Goal: Task Accomplishment & Management: Complete application form

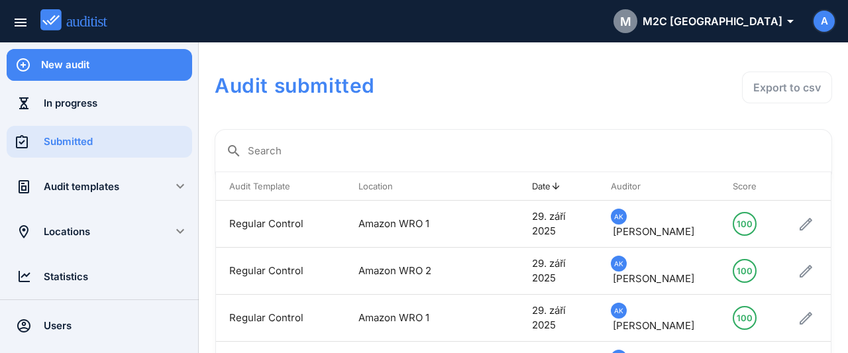
click at [141, 62] on div "New audit" at bounding box center [116, 65] width 151 height 15
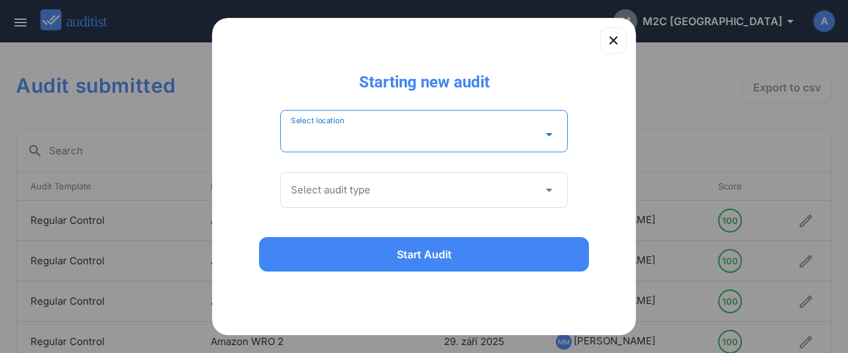
click at [388, 136] on input "Select location" at bounding box center [415, 134] width 248 height 21
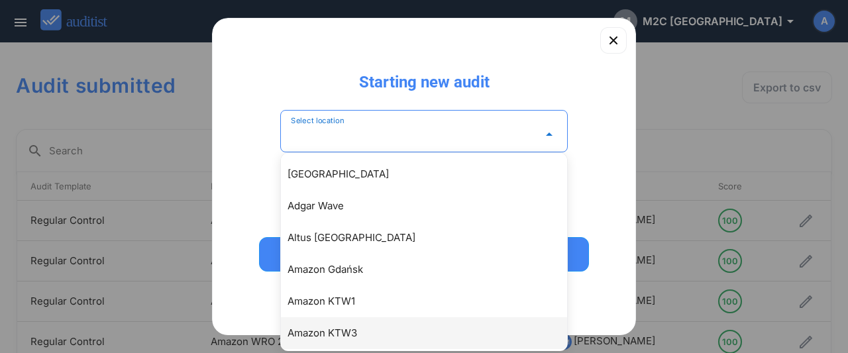
click at [361, 327] on div "Amazon KTW3" at bounding box center [431, 333] width 286 height 16
type input "**********"
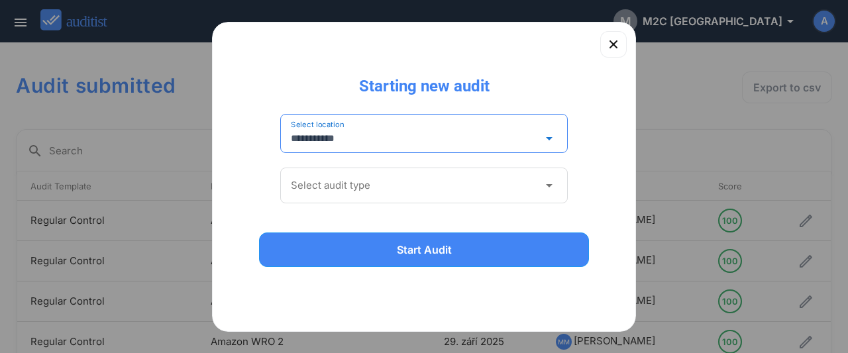
click at [354, 184] on input "Select audit type" at bounding box center [415, 185] width 248 height 21
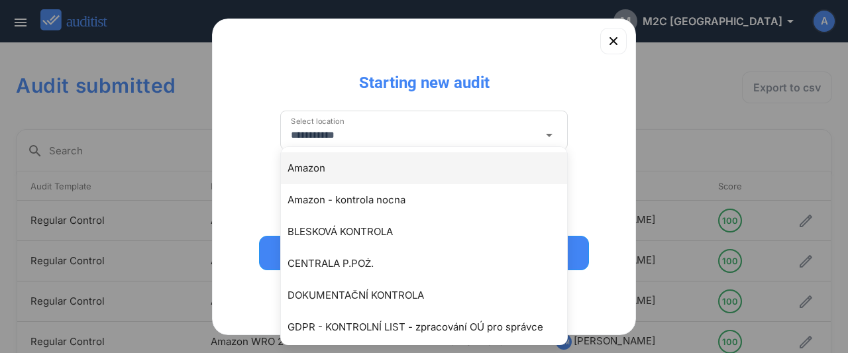
click at [320, 170] on div "Amazon" at bounding box center [431, 168] width 286 height 16
type input "******"
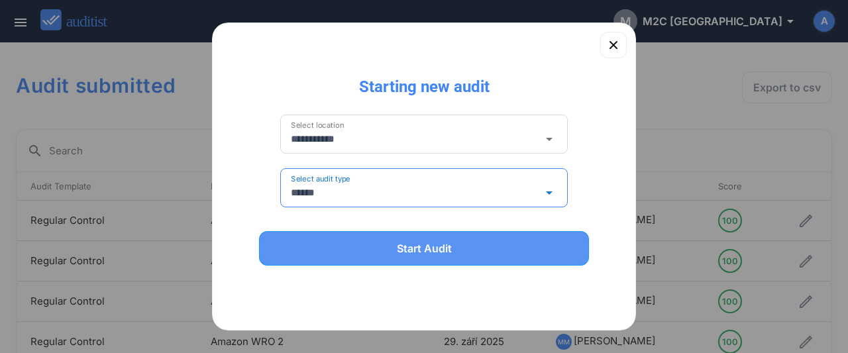
click at [404, 251] on div "Start Audit" at bounding box center [423, 248] width 295 height 16
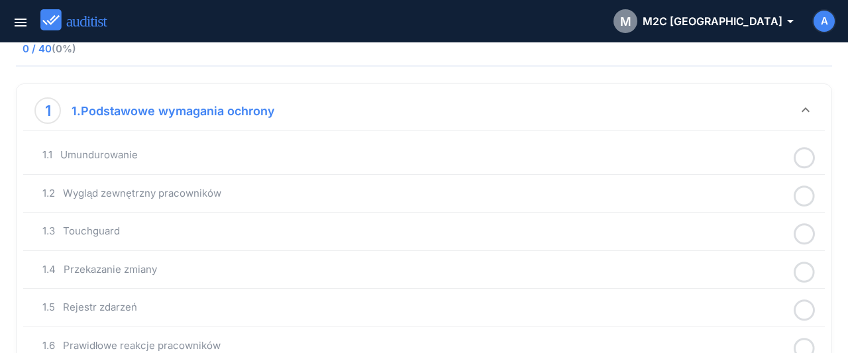
scroll to position [138, 0]
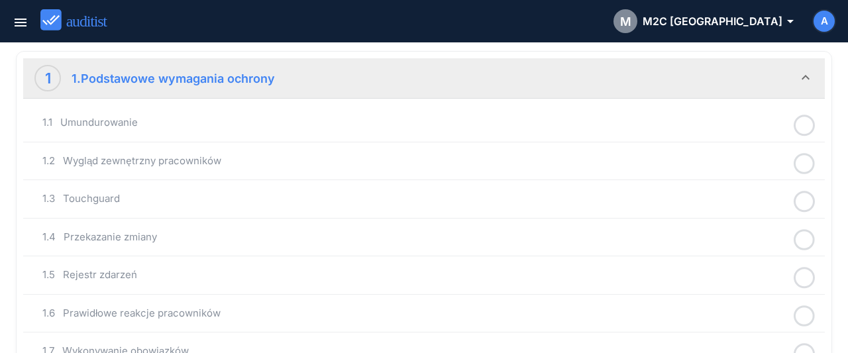
click at [806, 124] on icon at bounding box center [804, 126] width 21 height 26
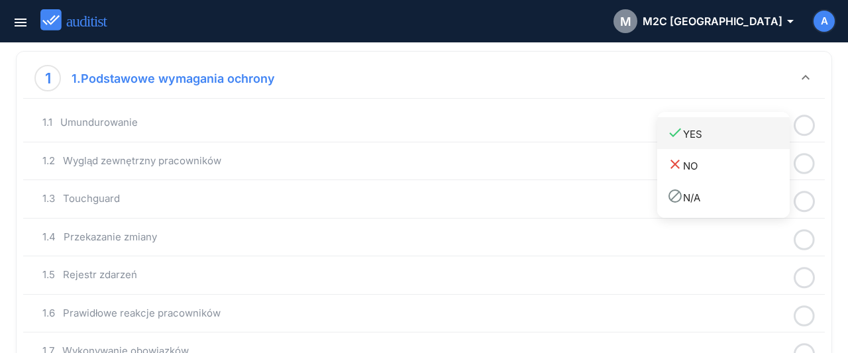
click at [729, 138] on div "done YES" at bounding box center [728, 134] width 123 height 18
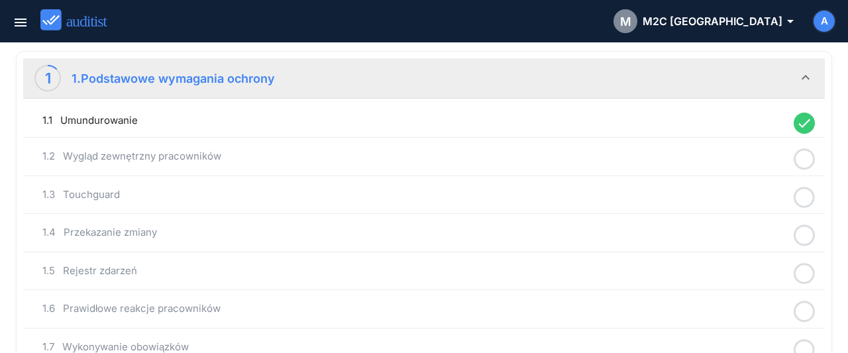
click at [814, 154] on circle at bounding box center [804, 159] width 19 height 19
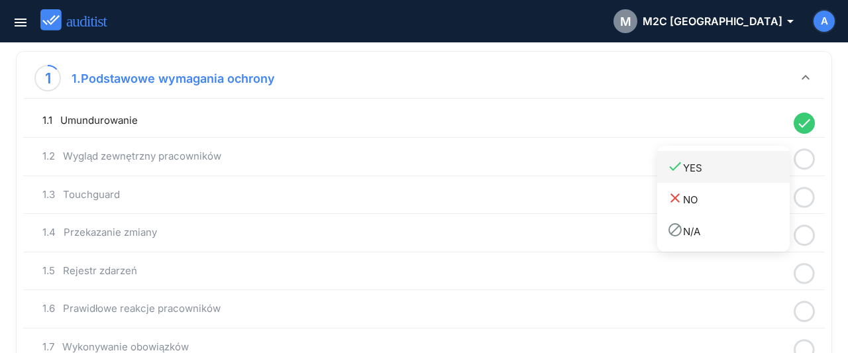
click at [745, 172] on div "done YES" at bounding box center [728, 167] width 123 height 18
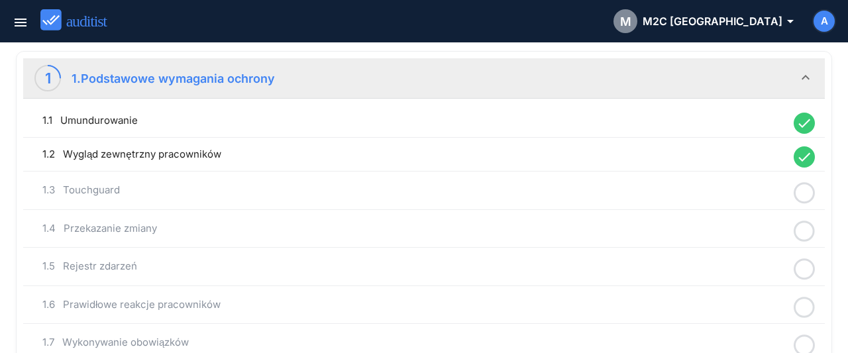
click at [805, 189] on icon at bounding box center [804, 193] width 21 height 26
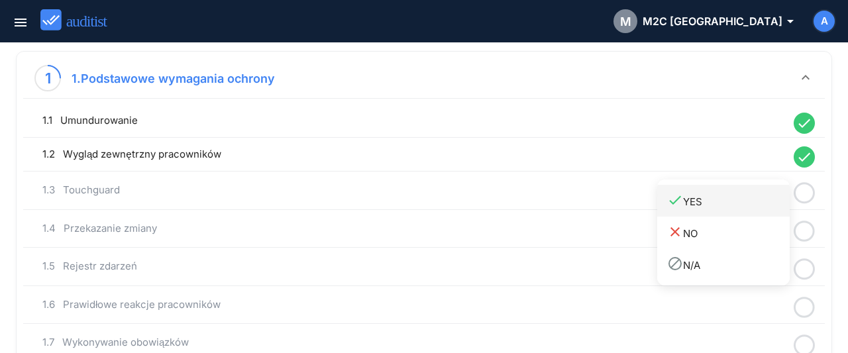
click at [743, 200] on div "done YES" at bounding box center [728, 201] width 123 height 18
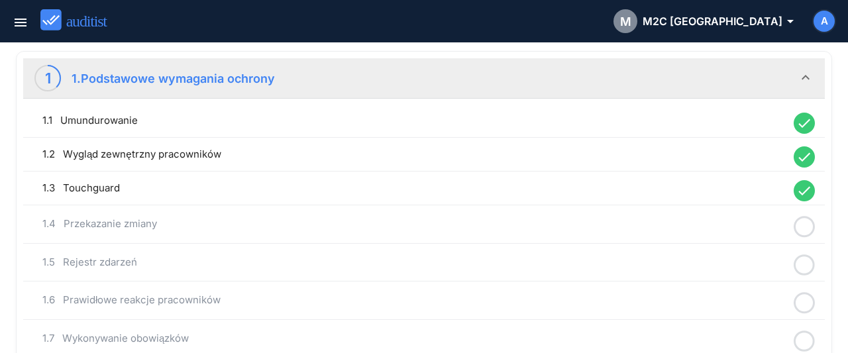
drag, startPoint x: 808, startPoint y: 225, endPoint x: 761, endPoint y: 239, distance: 49.2
click at [808, 226] on icon at bounding box center [804, 227] width 21 height 26
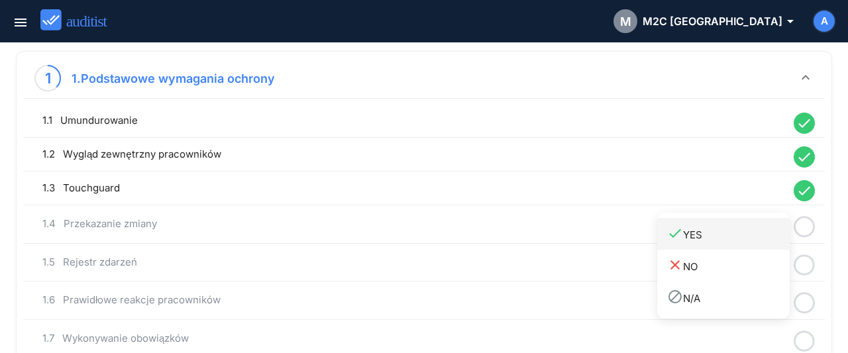
click at [741, 244] on link "done YES" at bounding box center [723, 234] width 133 height 32
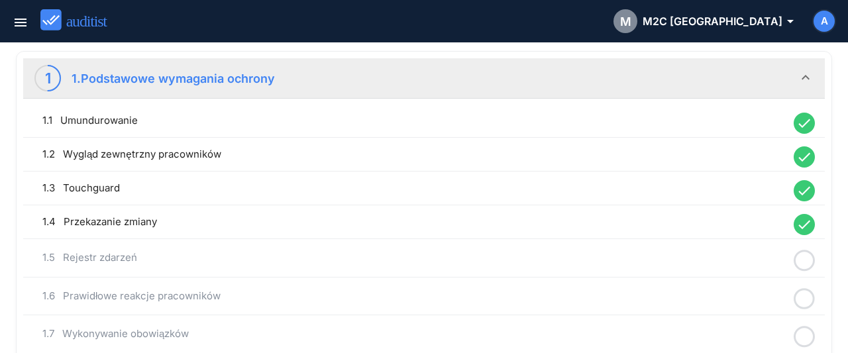
click at [810, 260] on icon at bounding box center [804, 261] width 21 height 26
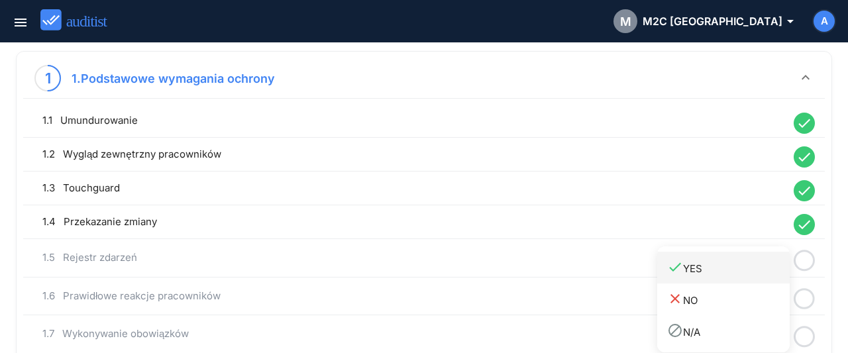
click at [742, 274] on div "done YES" at bounding box center [728, 268] width 123 height 18
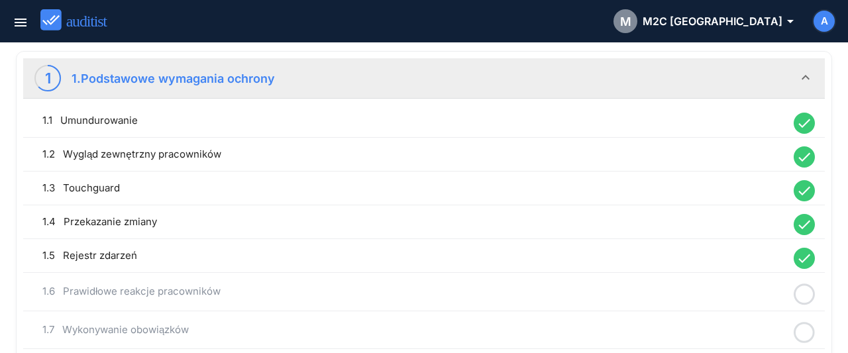
click at [805, 292] on icon at bounding box center [804, 295] width 21 height 26
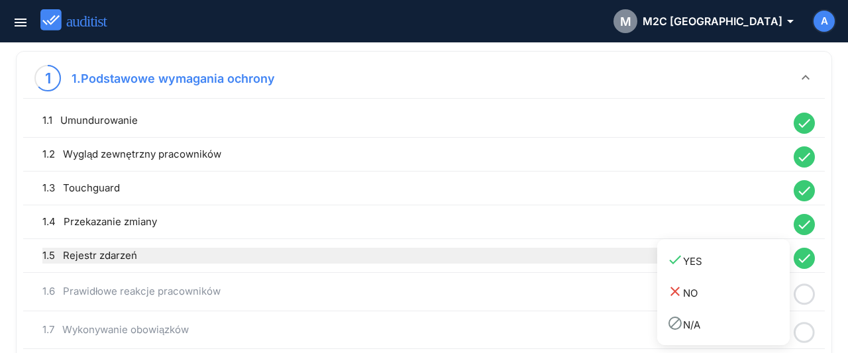
drag, startPoint x: 715, startPoint y: 262, endPoint x: 702, endPoint y: 261, distance: 13.3
click at [713, 261] on div "done YES" at bounding box center [728, 261] width 123 height 18
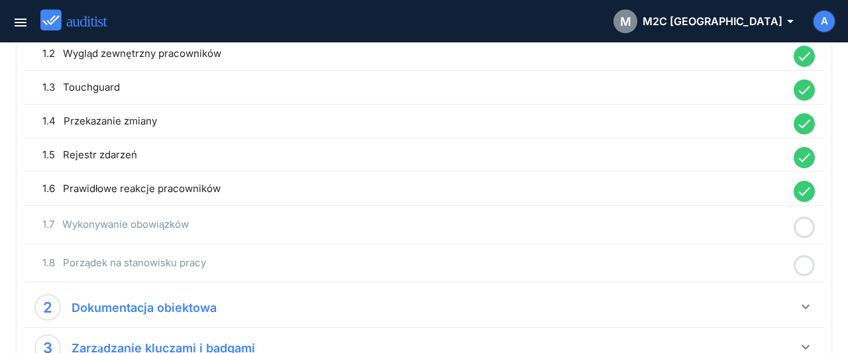
scroll to position [276, 0]
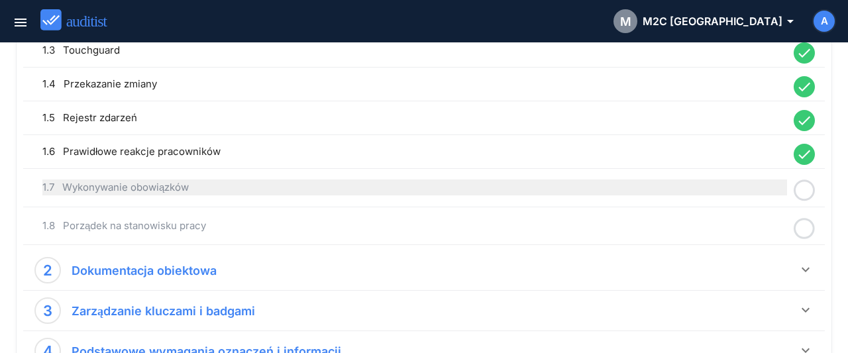
click at [237, 189] on div "1.7 Wykonywanie obowiązków" at bounding box center [414, 188] width 745 height 16
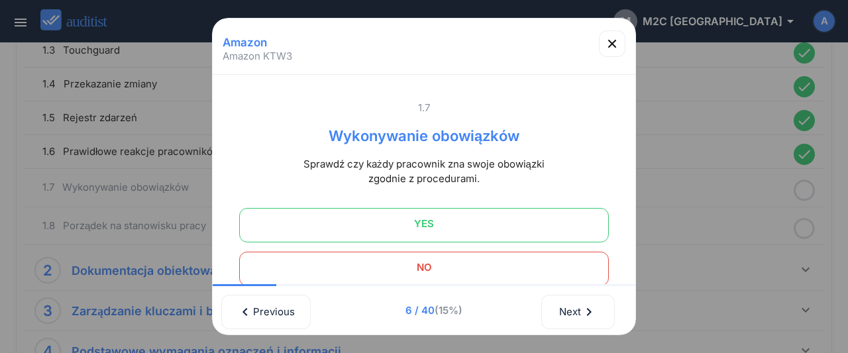
click at [398, 266] on span "NO" at bounding box center [424, 267] width 337 height 27
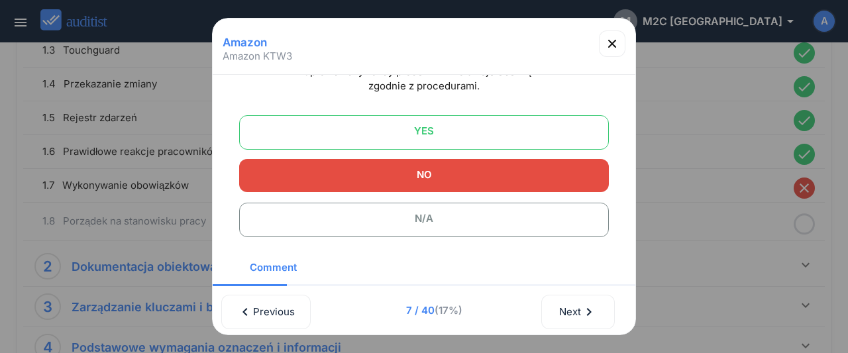
scroll to position [143, 0]
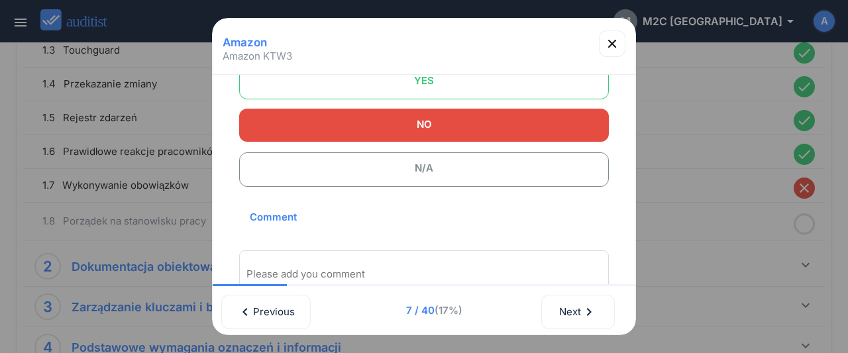
click at [378, 267] on div "Please add you comment" at bounding box center [424, 273] width 370 height 46
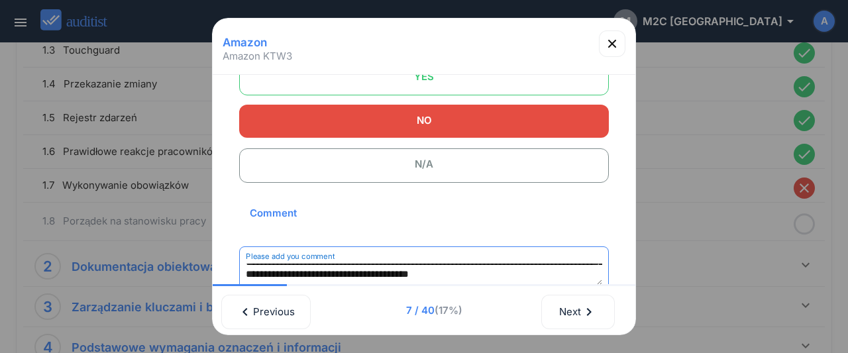
scroll to position [42, 0]
type textarea "**********"
click at [608, 46] on icon "button" at bounding box center [612, 44] width 16 height 16
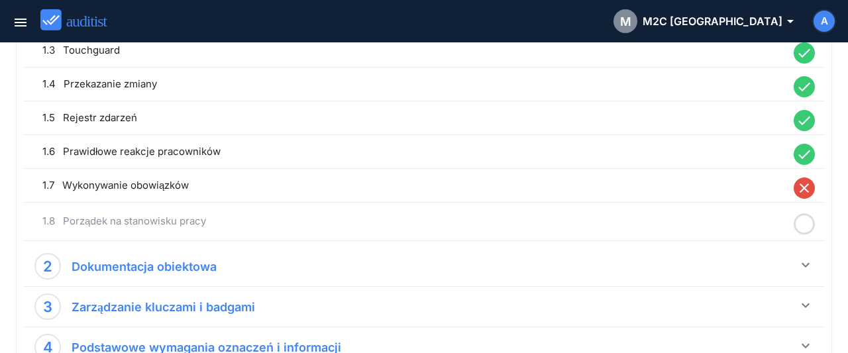
click at [805, 220] on icon at bounding box center [804, 224] width 21 height 26
click at [695, 235] on div "done YES" at bounding box center [728, 231] width 123 height 18
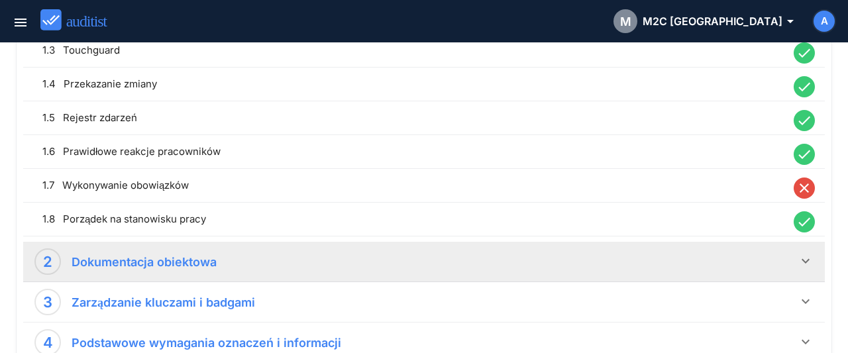
click at [802, 262] on icon "keyboard_arrow_down" at bounding box center [806, 261] width 16 height 16
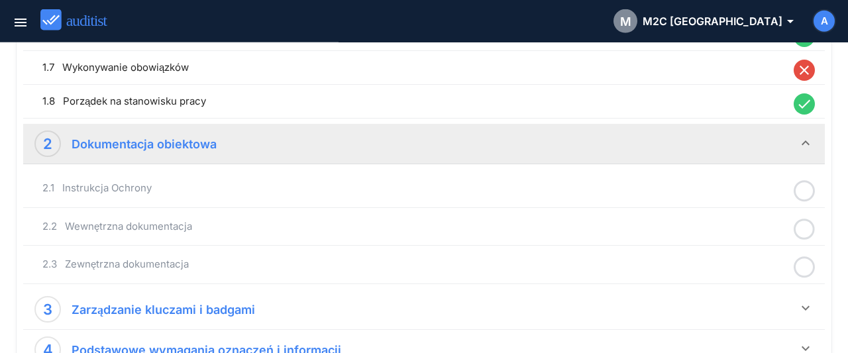
scroll to position [482, 0]
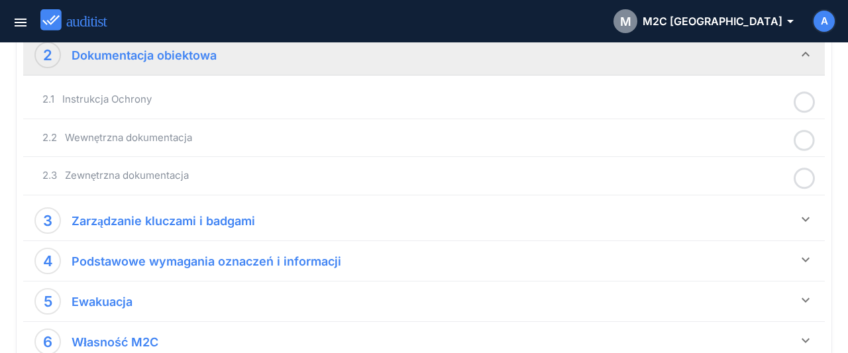
click at [810, 100] on icon at bounding box center [804, 102] width 21 height 26
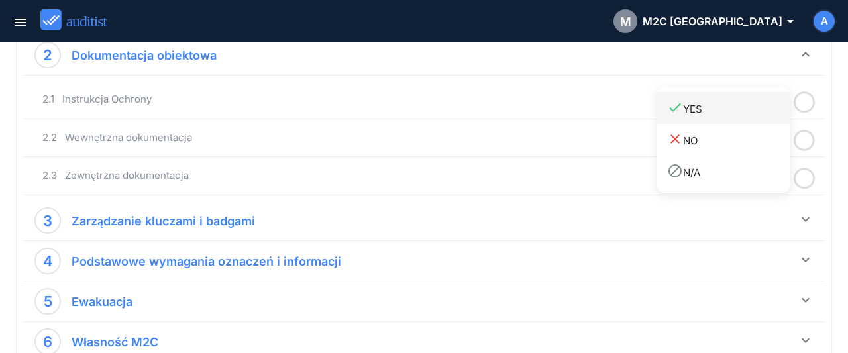
drag, startPoint x: 739, startPoint y: 115, endPoint x: 812, endPoint y: 134, distance: 75.5
click at [739, 115] on div "done YES" at bounding box center [728, 108] width 123 height 18
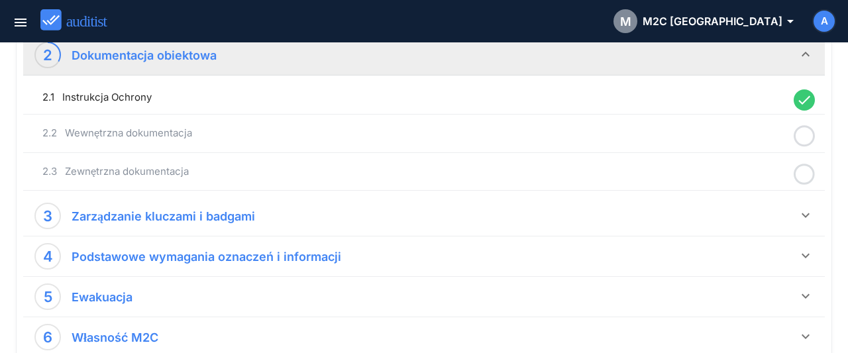
click at [805, 134] on icon at bounding box center [804, 136] width 21 height 26
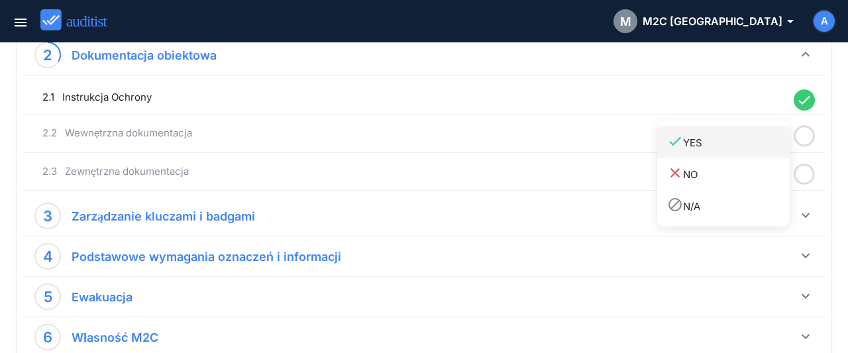
drag, startPoint x: 743, startPoint y: 141, endPoint x: 768, endPoint y: 154, distance: 28.1
click at [741, 144] on div "done YES" at bounding box center [728, 142] width 123 height 18
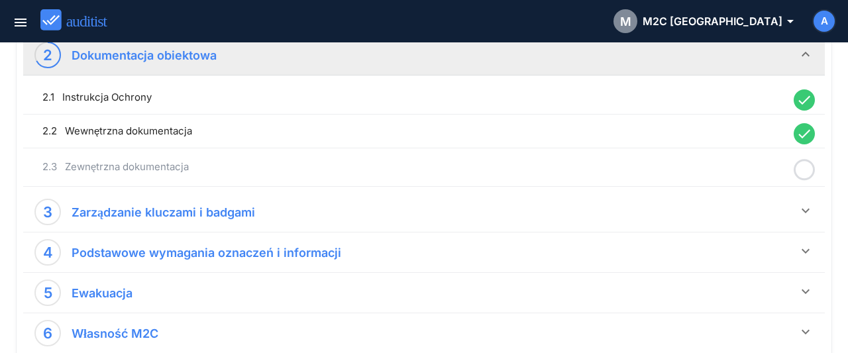
click at [814, 167] on circle at bounding box center [804, 169] width 19 height 19
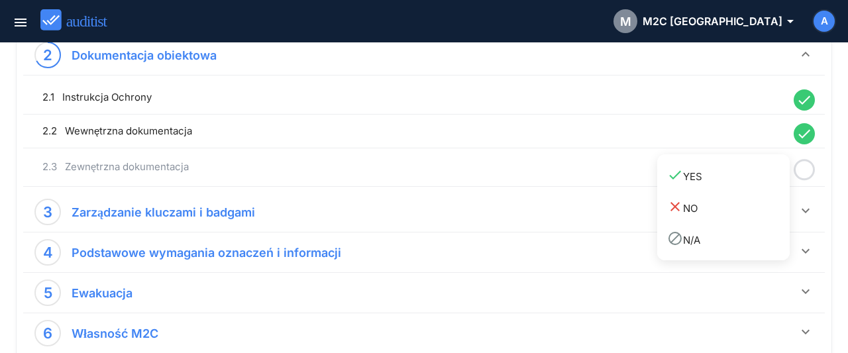
click at [744, 176] on div "done YES" at bounding box center [728, 176] width 123 height 18
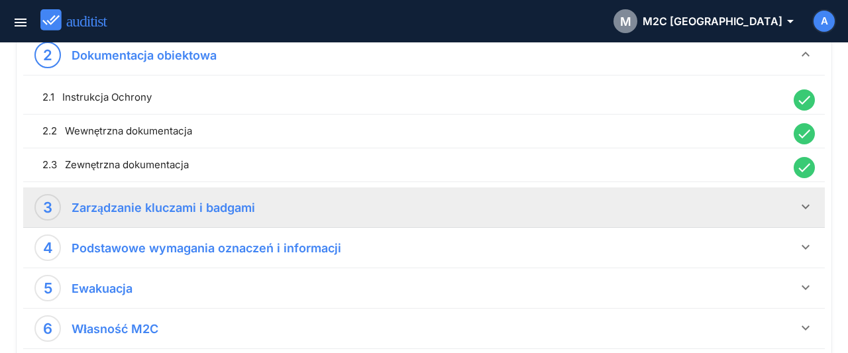
click at [806, 203] on icon "keyboard_arrow_down" at bounding box center [806, 207] width 16 height 16
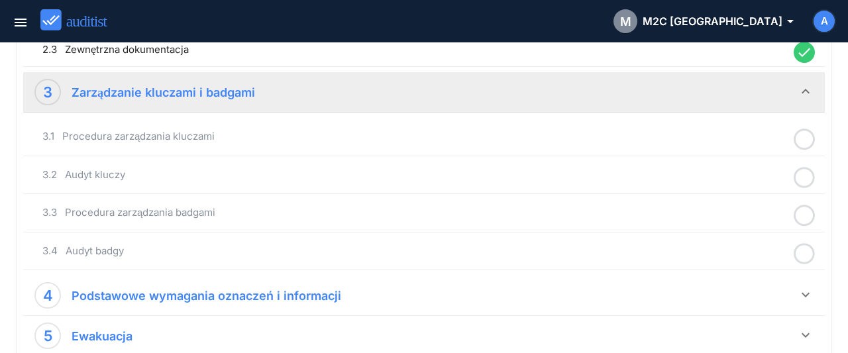
scroll to position [620, 0]
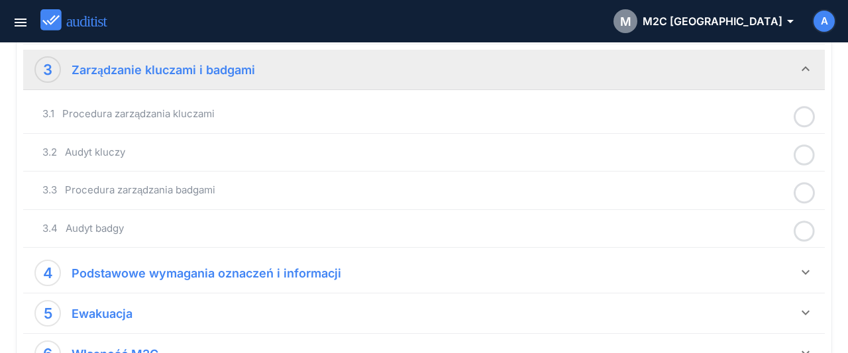
click at [805, 113] on icon at bounding box center [804, 117] width 21 height 26
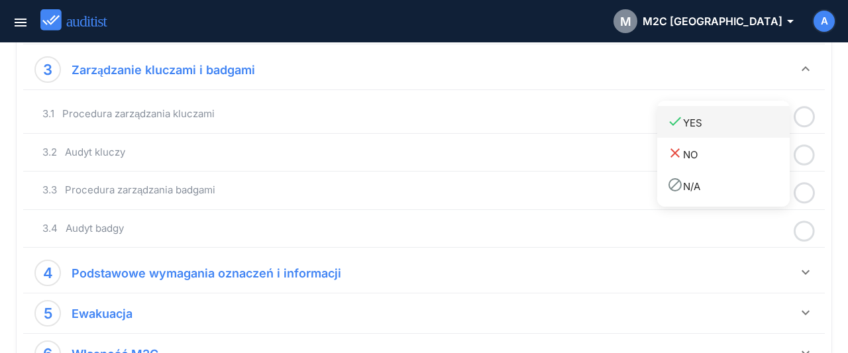
drag, startPoint x: 759, startPoint y: 127, endPoint x: 784, endPoint y: 139, distance: 28.1
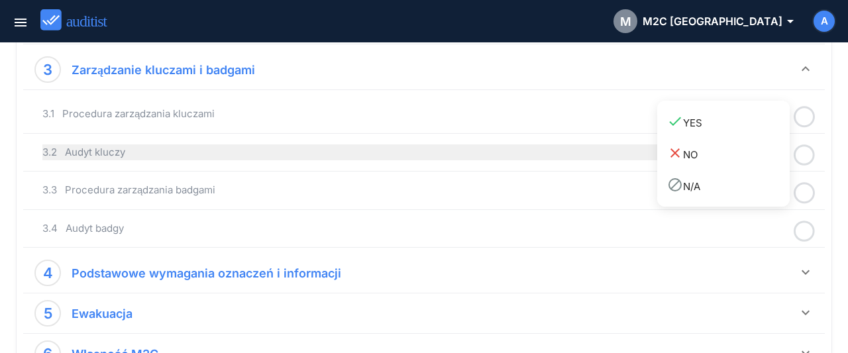
click at [760, 128] on div "done YES" at bounding box center [728, 122] width 123 height 18
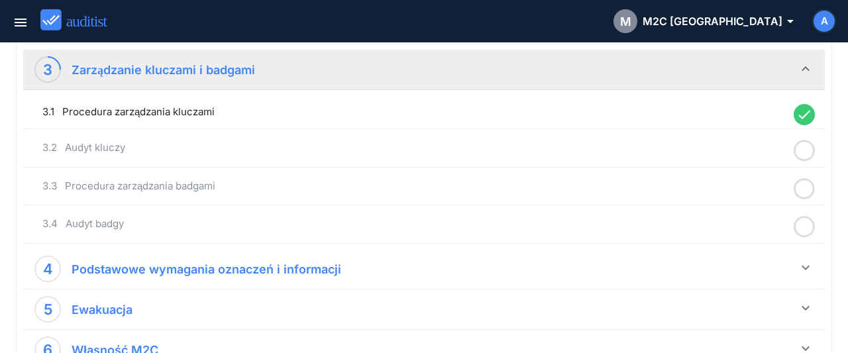
click at [805, 149] on icon at bounding box center [804, 151] width 21 height 26
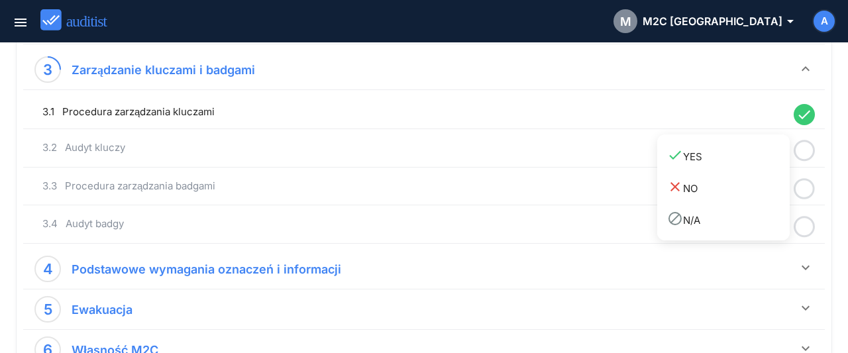
drag, startPoint x: 760, startPoint y: 154, endPoint x: 788, endPoint y: 170, distance: 32.3
click at [761, 158] on div "done YES" at bounding box center [728, 156] width 123 height 18
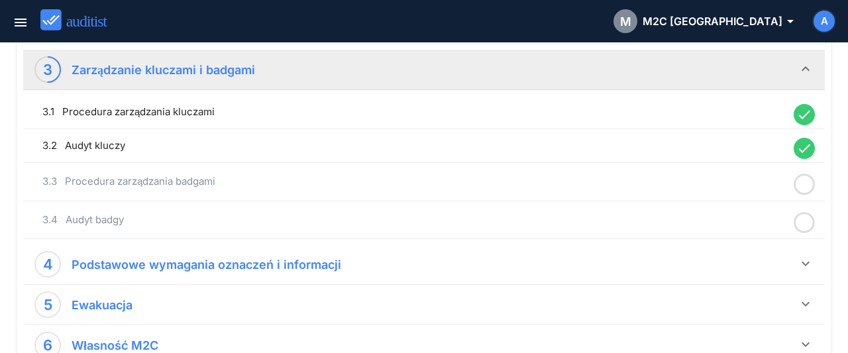
click at [800, 180] on icon at bounding box center [804, 185] width 21 height 26
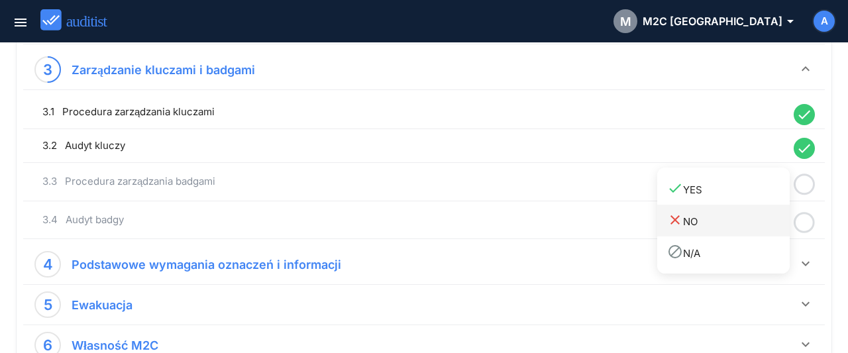
drag, startPoint x: 749, startPoint y: 187, endPoint x: 778, endPoint y: 205, distance: 33.6
click at [751, 190] on div "done YES" at bounding box center [728, 189] width 123 height 18
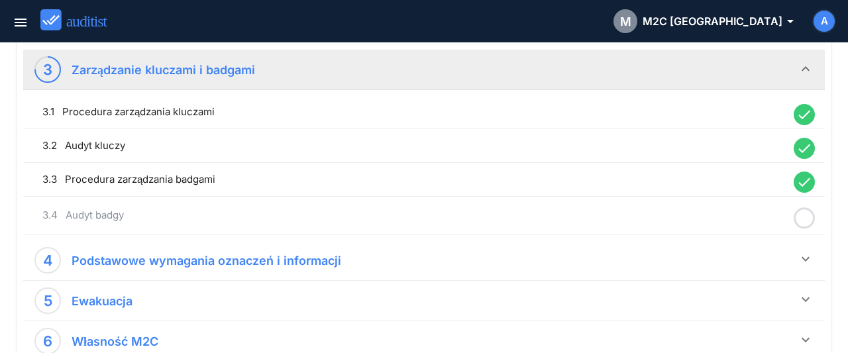
click at [810, 215] on icon at bounding box center [804, 218] width 21 height 26
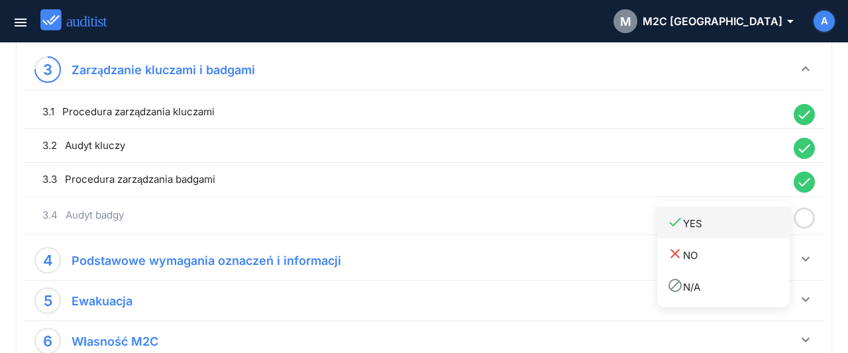
click at [740, 223] on div "done YES" at bounding box center [728, 223] width 123 height 18
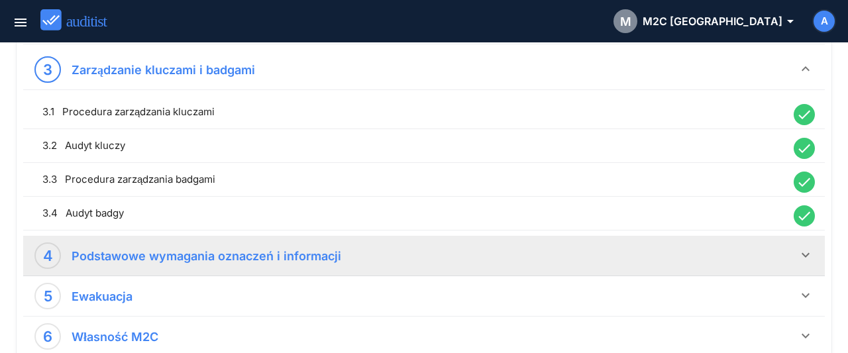
click at [808, 247] on icon "keyboard_arrow_down" at bounding box center [806, 255] width 16 height 16
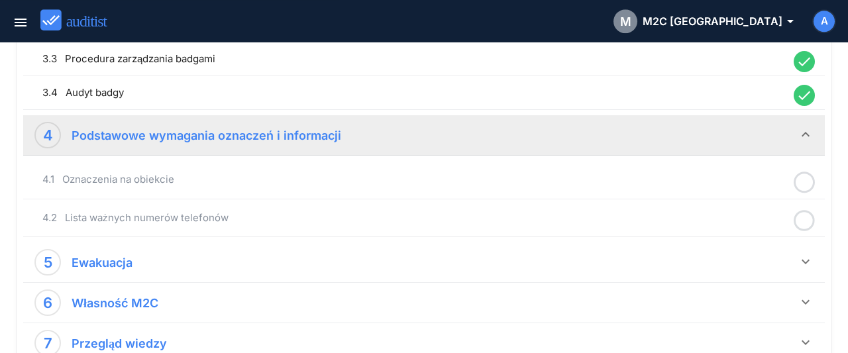
scroll to position [827, 0]
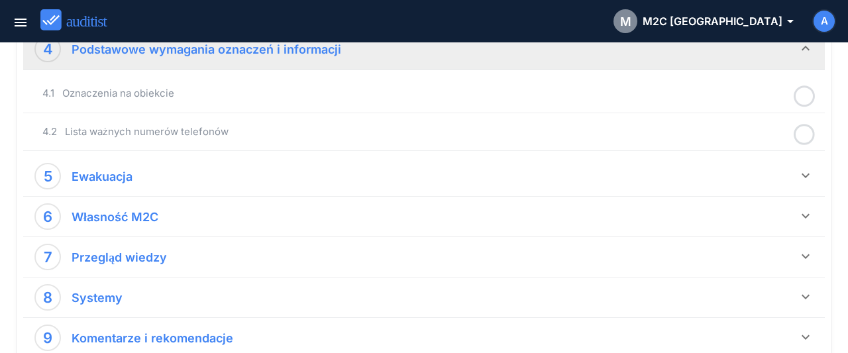
click at [808, 91] on icon at bounding box center [804, 96] width 21 height 26
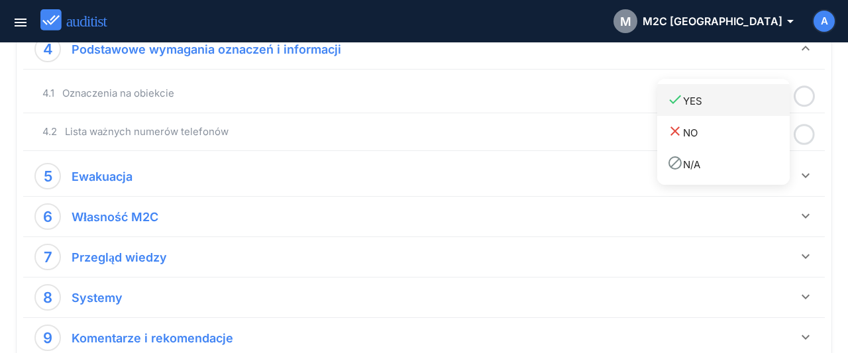
drag, startPoint x: 763, startPoint y: 99, endPoint x: 800, endPoint y: 115, distance: 40.7
click at [764, 100] on div "done YES" at bounding box center [728, 100] width 123 height 18
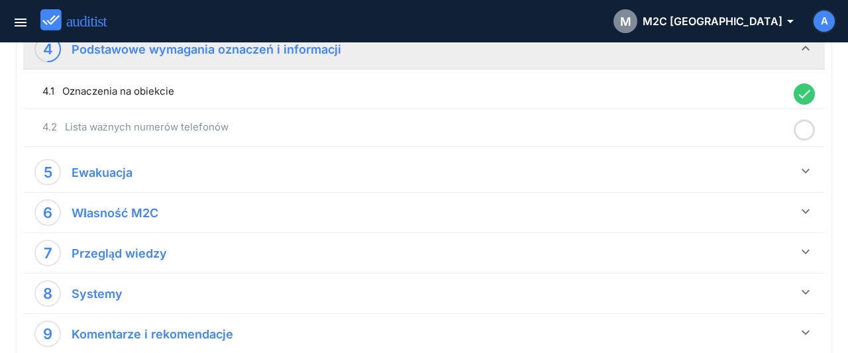
click at [806, 123] on icon at bounding box center [804, 130] width 21 height 26
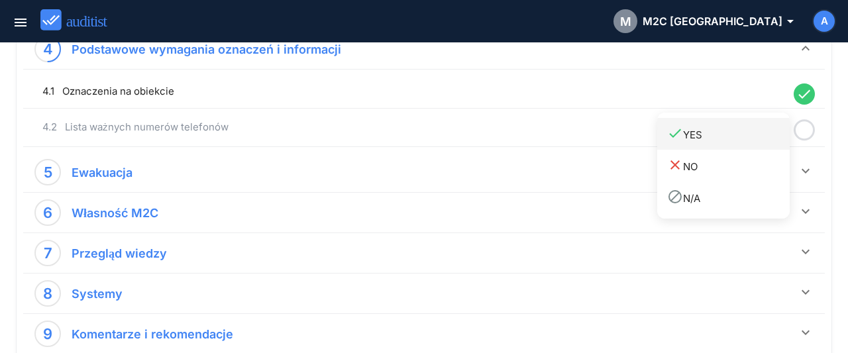
click at [757, 132] on div "done YES" at bounding box center [728, 134] width 123 height 18
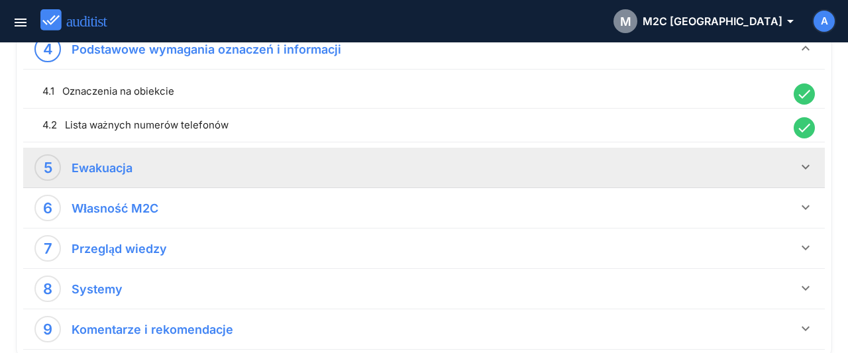
click at [805, 164] on icon "keyboard_arrow_down" at bounding box center [806, 167] width 16 height 16
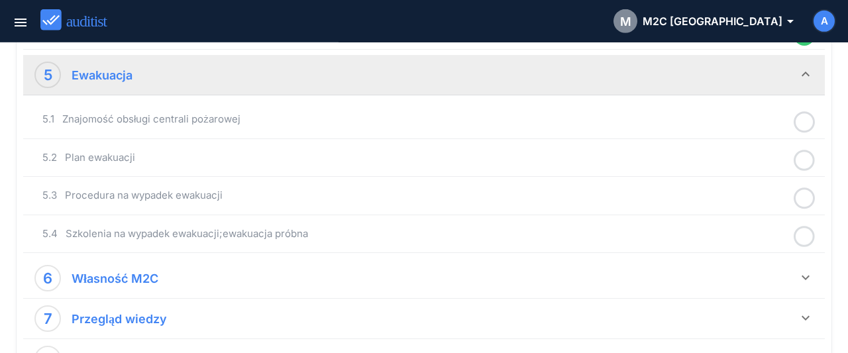
scroll to position [965, 0]
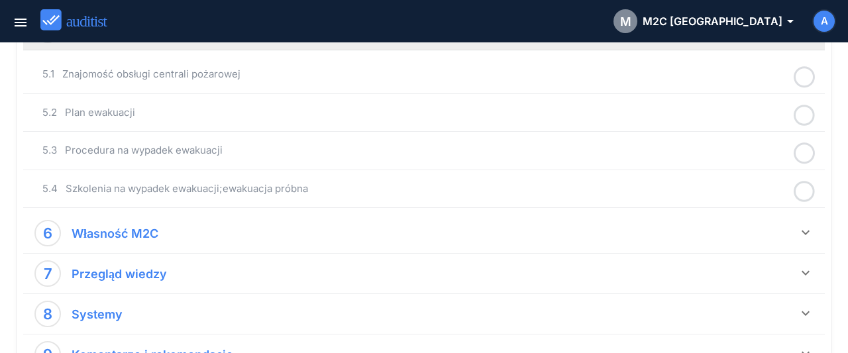
click at [809, 76] on icon at bounding box center [804, 77] width 21 height 26
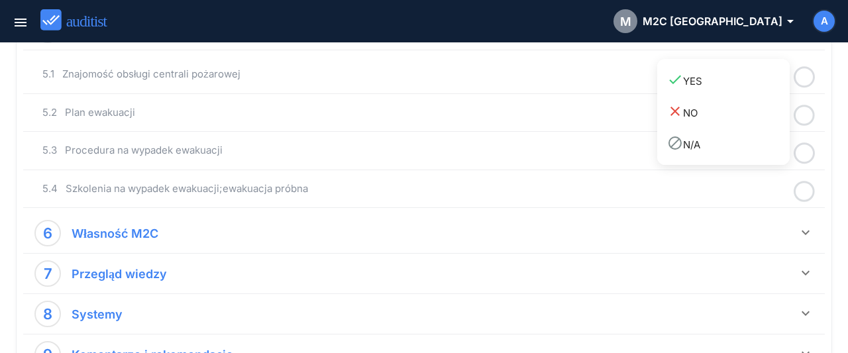
drag, startPoint x: 765, startPoint y: 83, endPoint x: 790, endPoint y: 103, distance: 31.1
click at [768, 87] on div "done YES" at bounding box center [728, 81] width 123 height 18
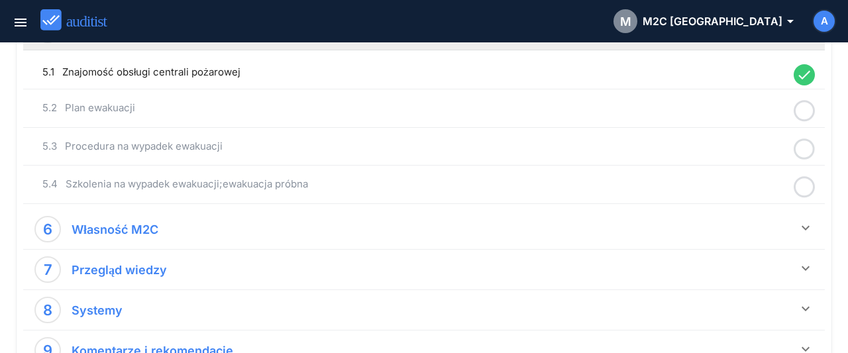
click at [806, 111] on icon at bounding box center [804, 111] width 21 height 26
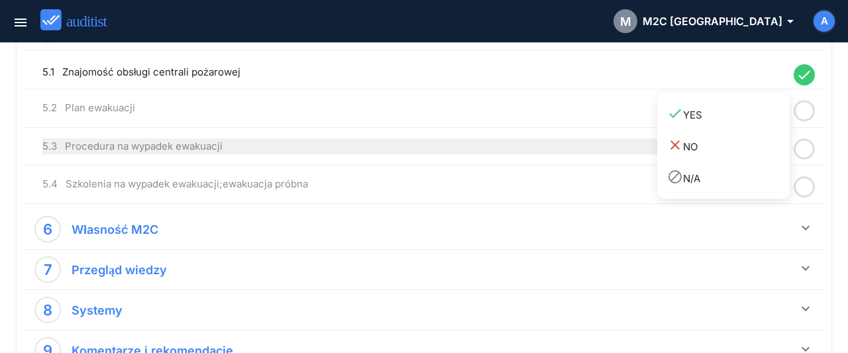
drag, startPoint x: 763, startPoint y: 119, endPoint x: 784, endPoint y: 134, distance: 26.5
click at [766, 123] on div "done YES" at bounding box center [728, 114] width 123 height 18
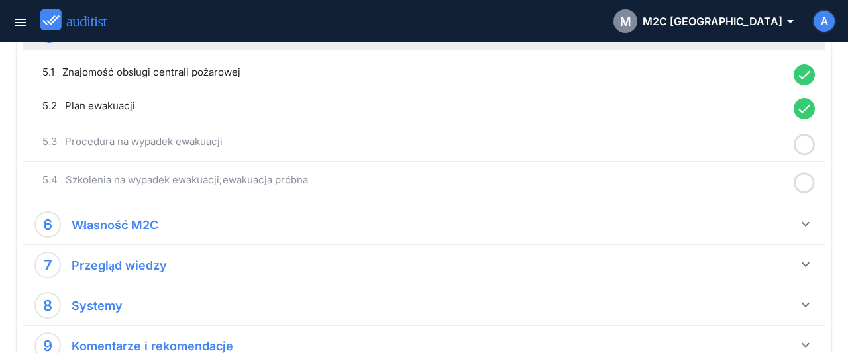
click at [800, 142] on icon at bounding box center [804, 145] width 21 height 26
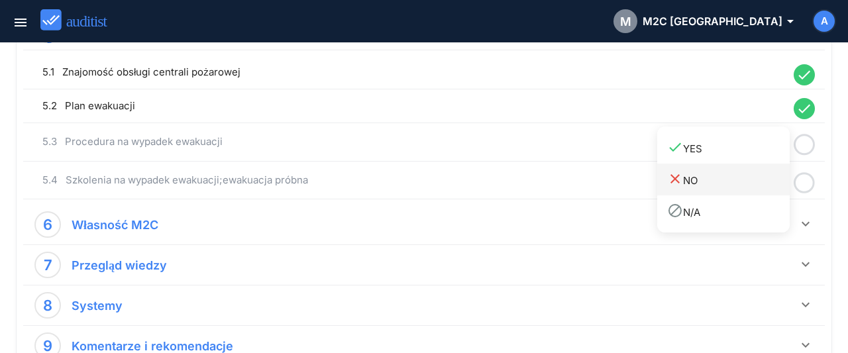
drag, startPoint x: 759, startPoint y: 154, endPoint x: 786, endPoint y: 178, distance: 35.7
click at [763, 156] on div "done YES" at bounding box center [728, 148] width 123 height 18
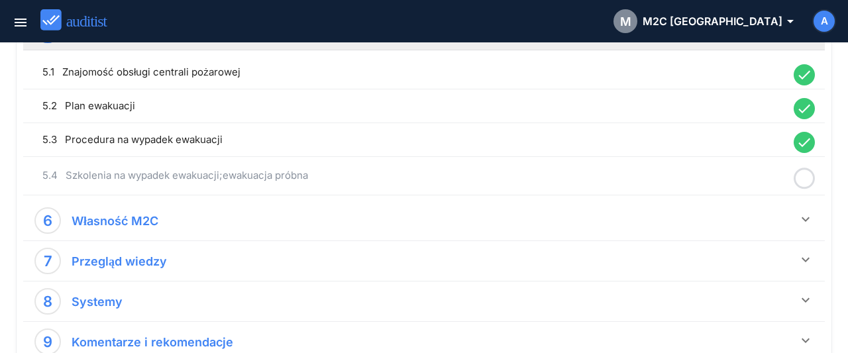
click at [804, 177] on icon at bounding box center [804, 179] width 21 height 26
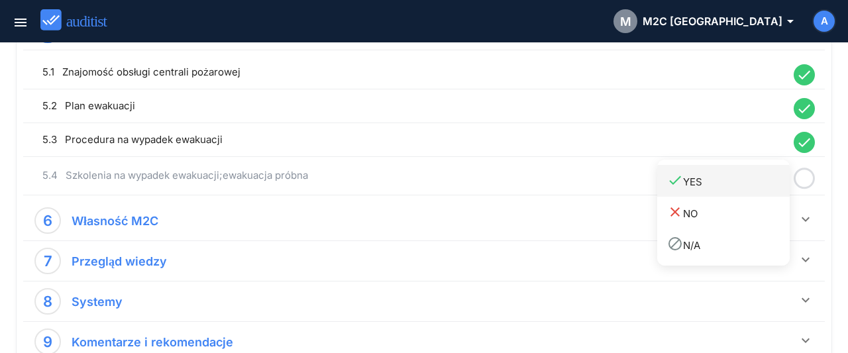
click at [760, 187] on div "done YES" at bounding box center [728, 181] width 123 height 18
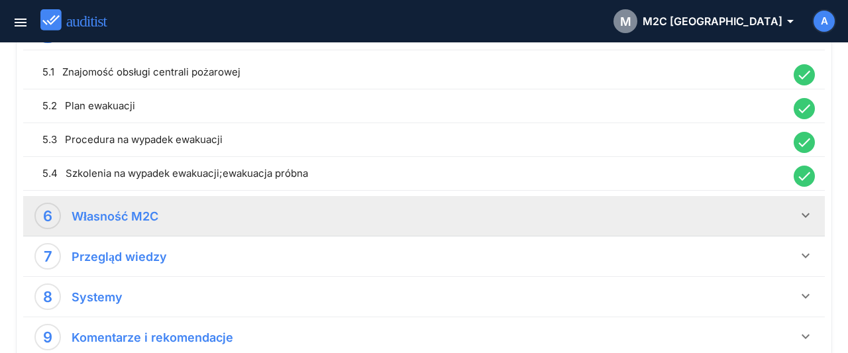
click at [806, 213] on icon "keyboard_arrow_down" at bounding box center [806, 215] width 16 height 16
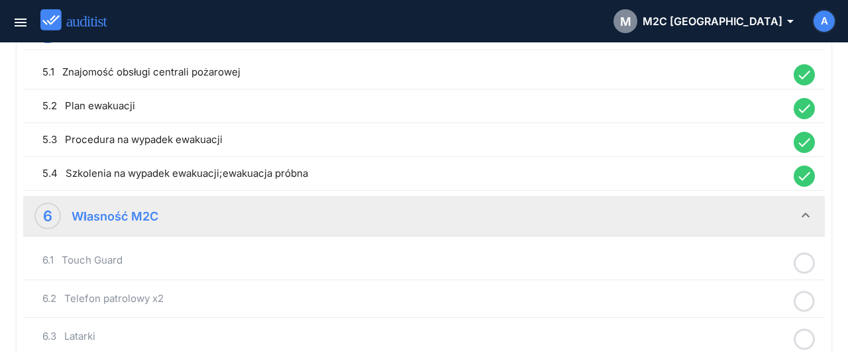
scroll to position [1034, 0]
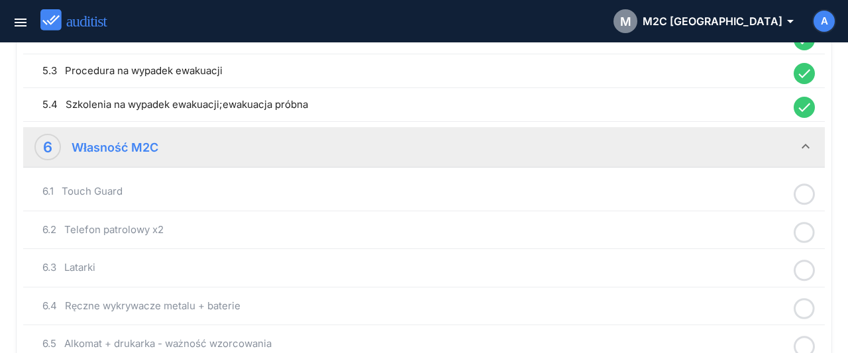
click at [810, 189] on icon at bounding box center [804, 195] width 21 height 26
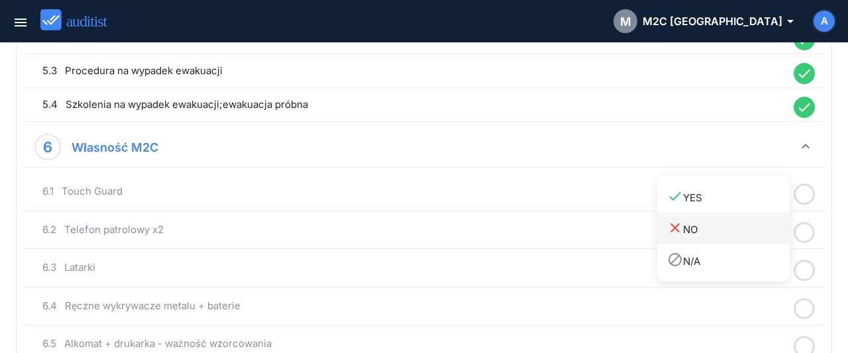
drag, startPoint x: 752, startPoint y: 201, endPoint x: 776, endPoint y: 214, distance: 27.3
click at [753, 201] on div "done YES" at bounding box center [728, 197] width 123 height 18
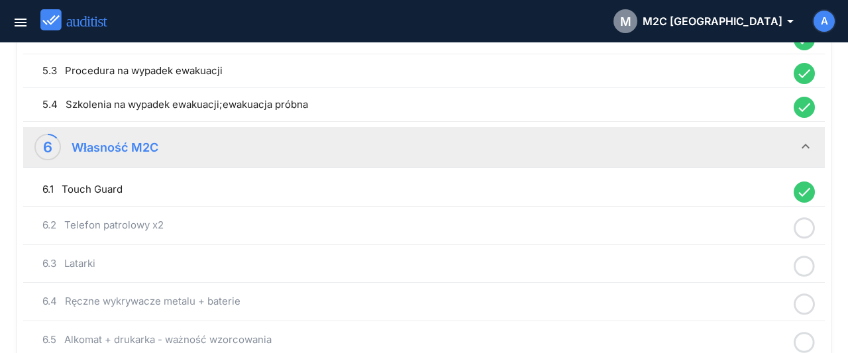
click at [806, 223] on icon at bounding box center [804, 228] width 21 height 26
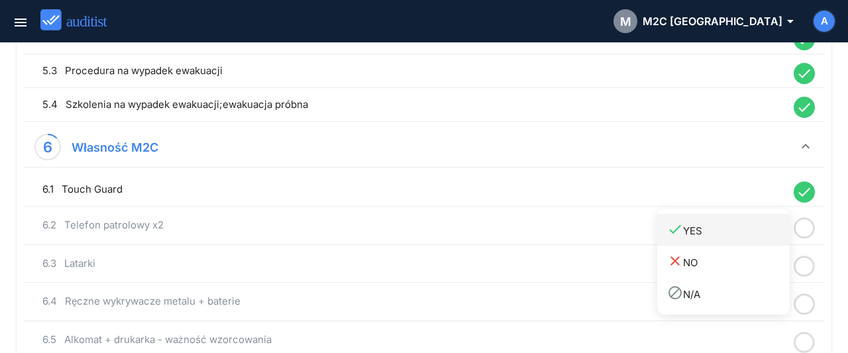
drag, startPoint x: 753, startPoint y: 230, endPoint x: 776, endPoint y: 243, distance: 26.1
click at [754, 231] on div "done YES" at bounding box center [728, 230] width 123 height 18
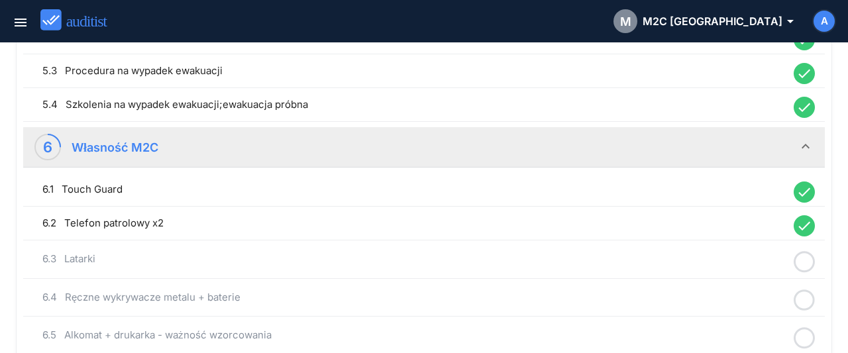
click at [808, 254] on icon at bounding box center [804, 262] width 21 height 26
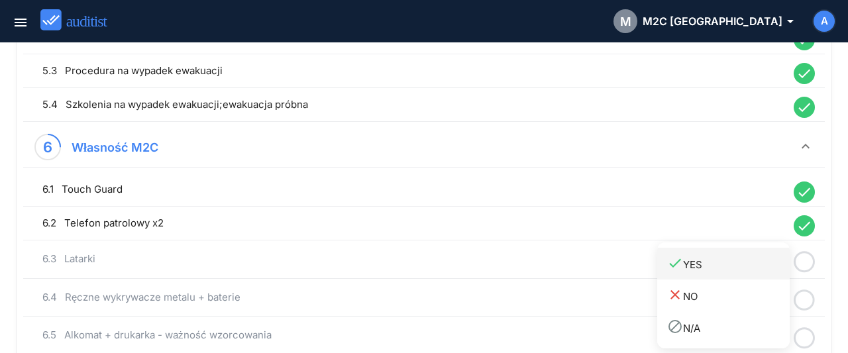
click at [733, 264] on div "done YES" at bounding box center [728, 264] width 123 height 18
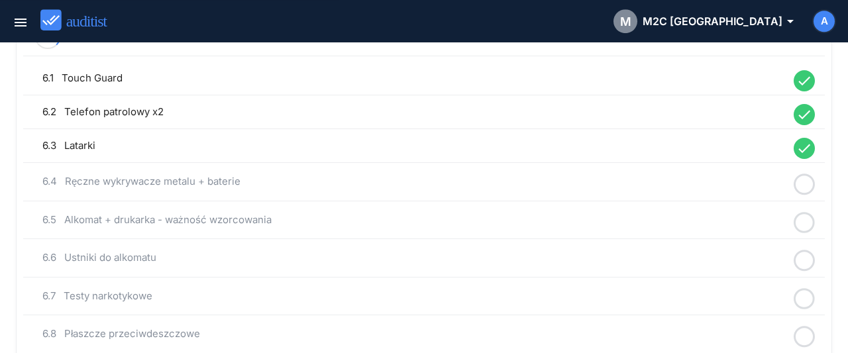
scroll to position [1171, 0]
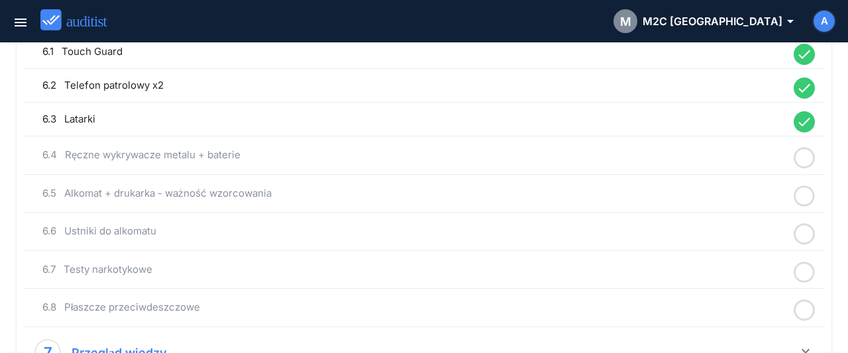
click at [806, 145] on icon at bounding box center [804, 158] width 21 height 26
drag, startPoint x: 742, startPoint y: 164, endPoint x: 774, endPoint y: 176, distance: 34.4
click at [744, 166] on div "done YES" at bounding box center [728, 160] width 123 height 18
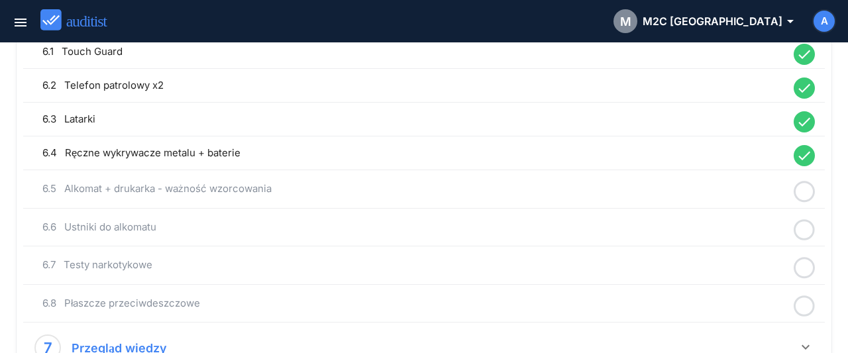
click at [805, 184] on icon at bounding box center [804, 192] width 21 height 26
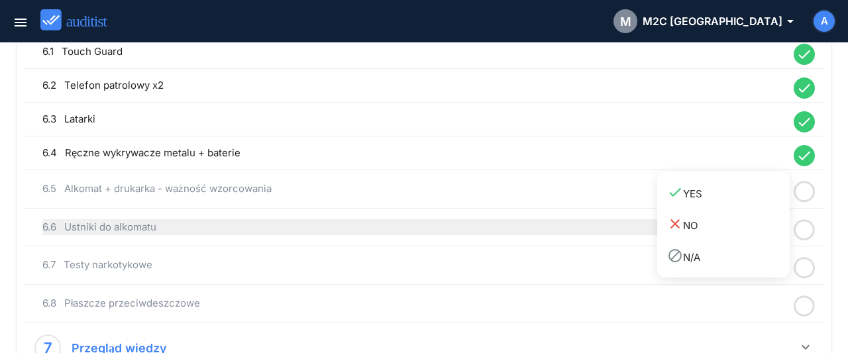
drag, startPoint x: 748, startPoint y: 200, endPoint x: 781, endPoint y: 215, distance: 36.2
click at [747, 202] on link "done YES" at bounding box center [723, 193] width 133 height 32
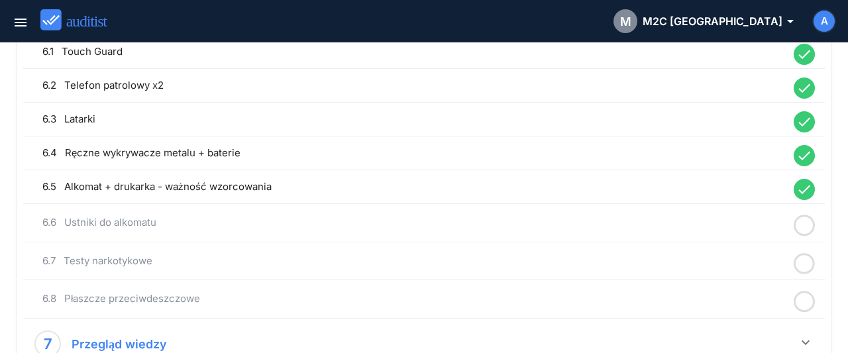
click at [814, 221] on circle at bounding box center [804, 225] width 19 height 19
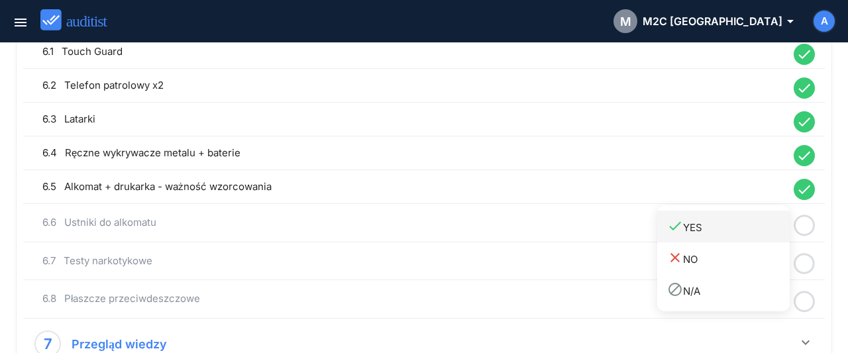
click at [749, 227] on div "done YES" at bounding box center [728, 227] width 123 height 18
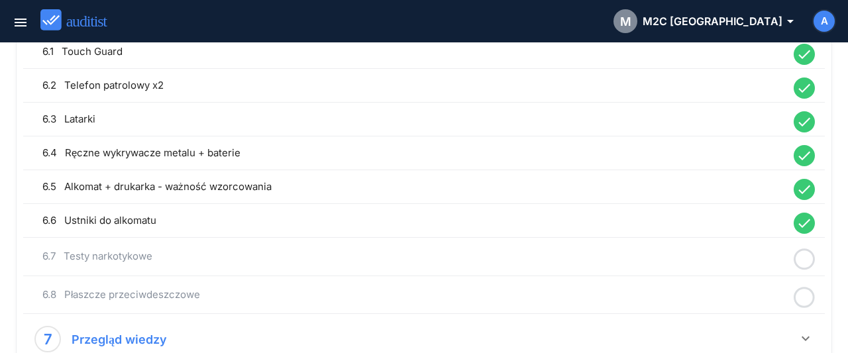
click at [812, 250] on icon at bounding box center [804, 259] width 21 height 26
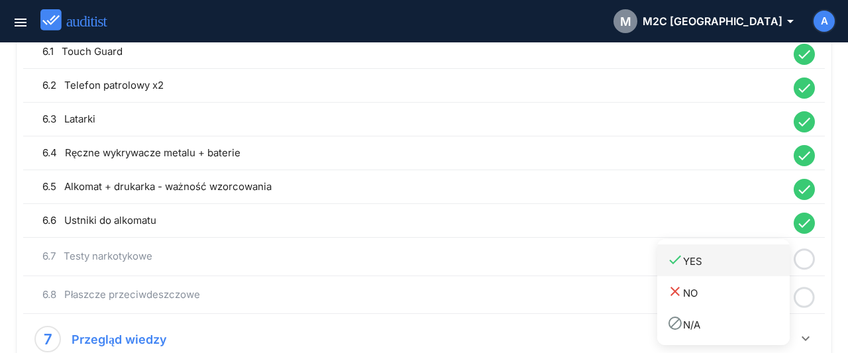
click at [772, 252] on div "done YES" at bounding box center [728, 261] width 123 height 18
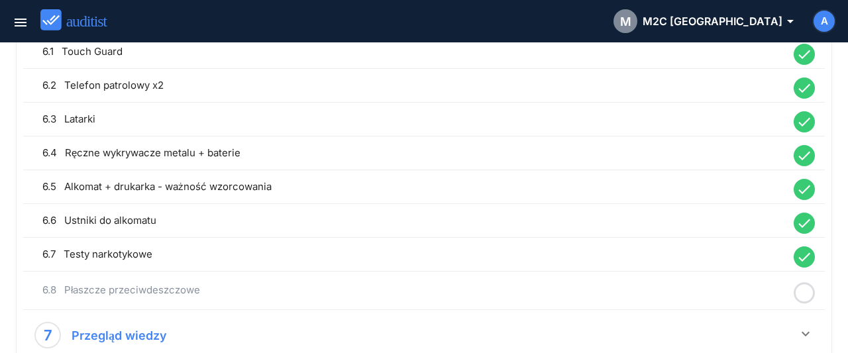
click at [809, 284] on circle at bounding box center [804, 293] width 19 height 19
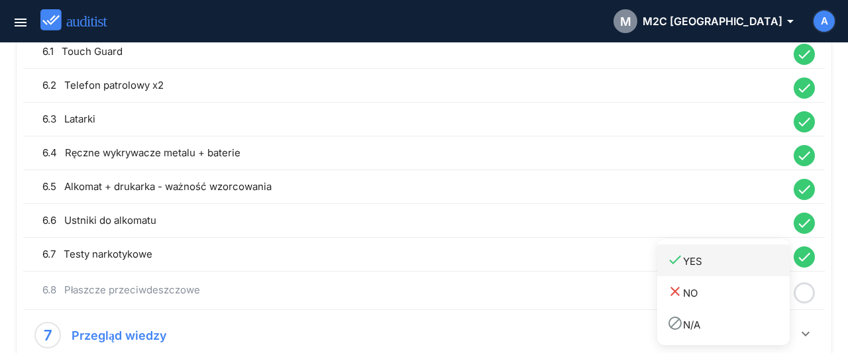
click at [743, 262] on div "done YES" at bounding box center [728, 261] width 123 height 18
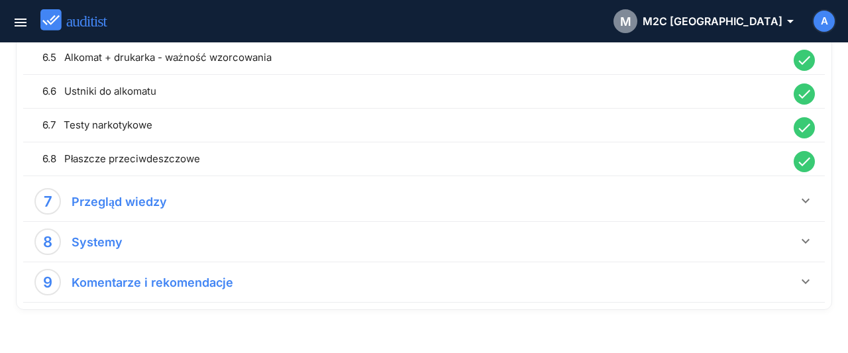
scroll to position [1309, 0]
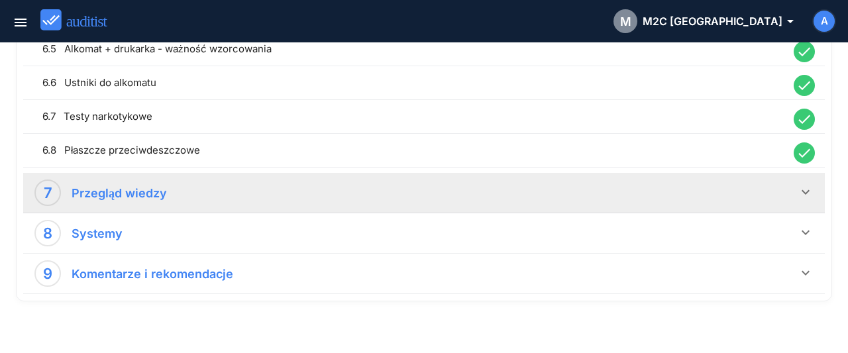
click at [812, 184] on icon "keyboard_arrow_down" at bounding box center [806, 192] width 16 height 16
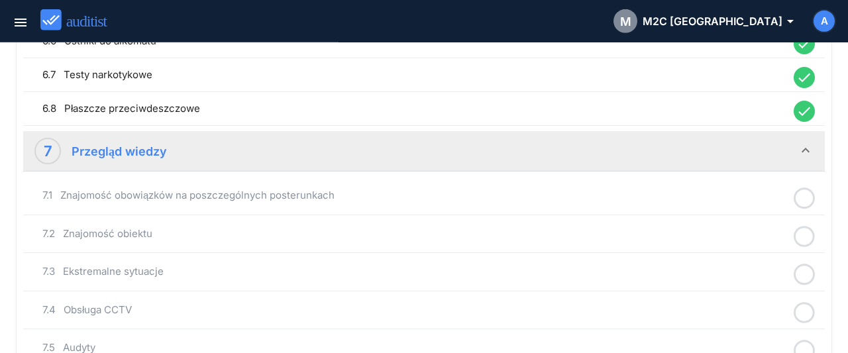
scroll to position [1378, 0]
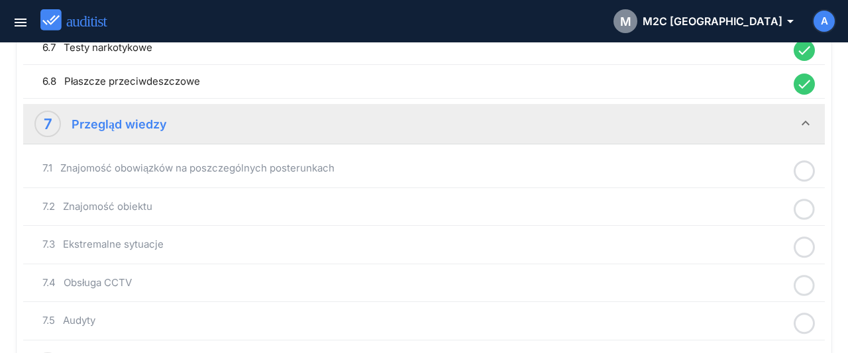
click at [802, 160] on icon at bounding box center [804, 171] width 21 height 26
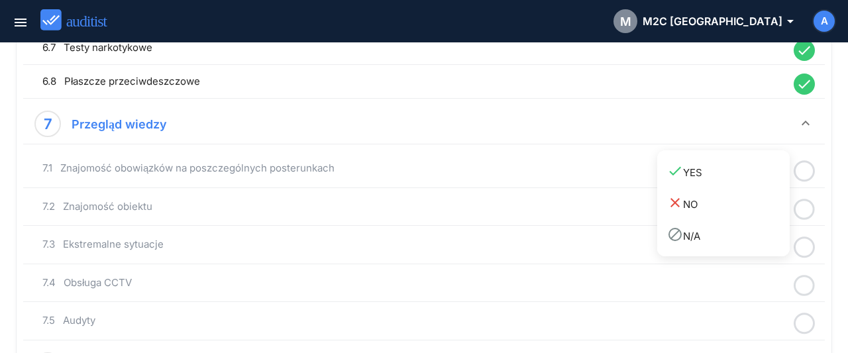
drag, startPoint x: 753, startPoint y: 168, endPoint x: 801, endPoint y: 189, distance: 52.2
click at [756, 173] on div "done YES" at bounding box center [728, 172] width 123 height 18
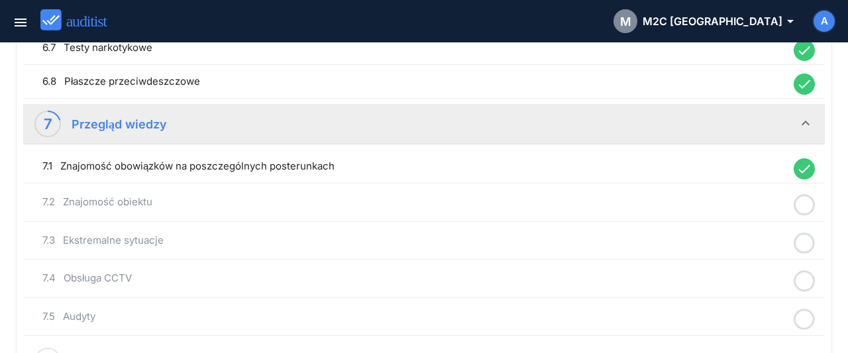
click at [810, 199] on icon at bounding box center [804, 205] width 21 height 26
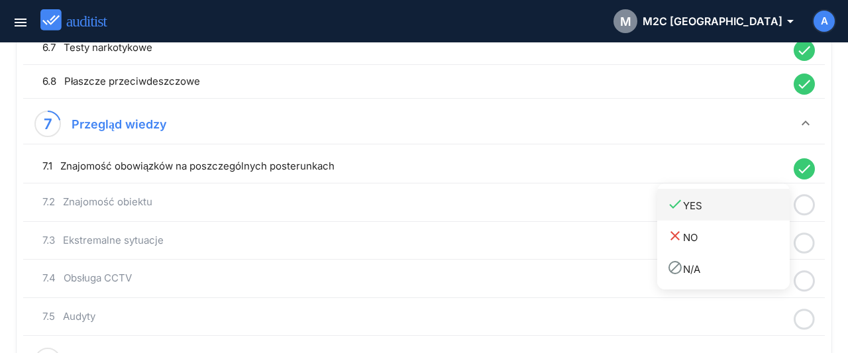
drag, startPoint x: 749, startPoint y: 205, endPoint x: 782, endPoint y: 217, distance: 35.8
click at [765, 212] on div "done YES" at bounding box center [728, 205] width 123 height 18
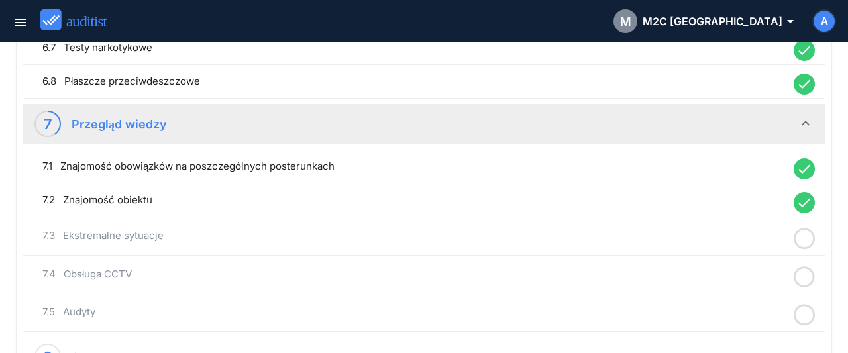
drag, startPoint x: 802, startPoint y: 224, endPoint x: 763, endPoint y: 236, distance: 40.9
click at [803, 226] on icon at bounding box center [804, 239] width 21 height 26
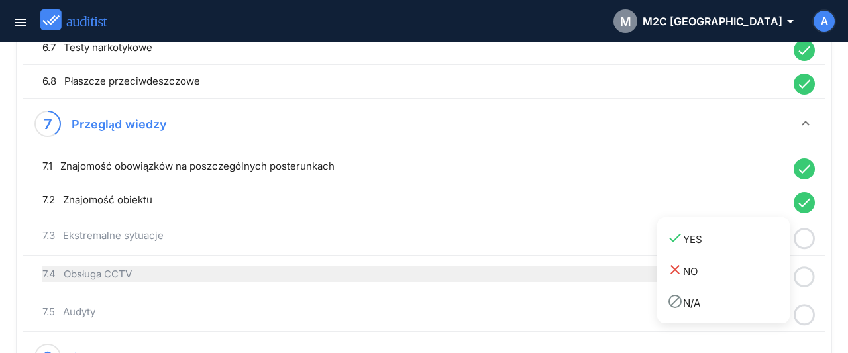
drag, startPoint x: 749, startPoint y: 240, endPoint x: 787, endPoint y: 254, distance: 40.5
click at [756, 243] on div "done YES" at bounding box center [728, 239] width 123 height 18
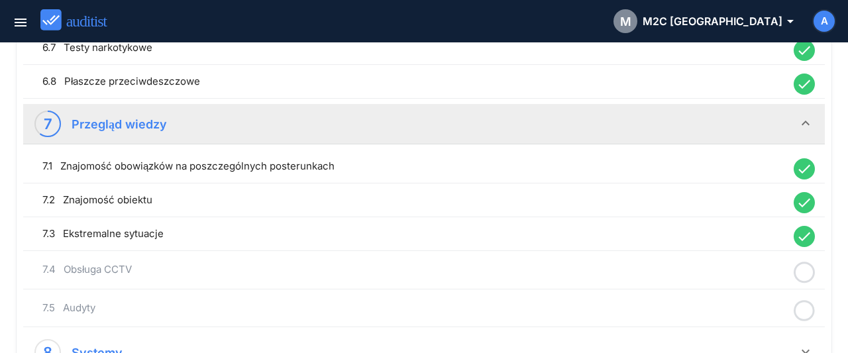
click at [809, 262] on icon at bounding box center [804, 273] width 21 height 26
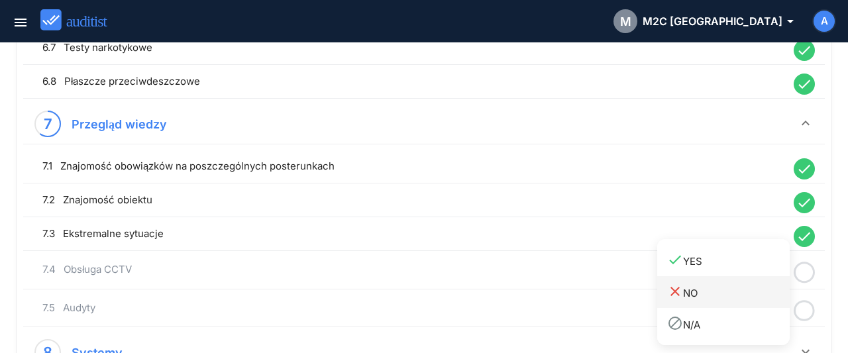
drag, startPoint x: 750, startPoint y: 272, endPoint x: 765, endPoint y: 278, distance: 15.7
click at [753, 275] on link "done YES" at bounding box center [723, 260] width 133 height 32
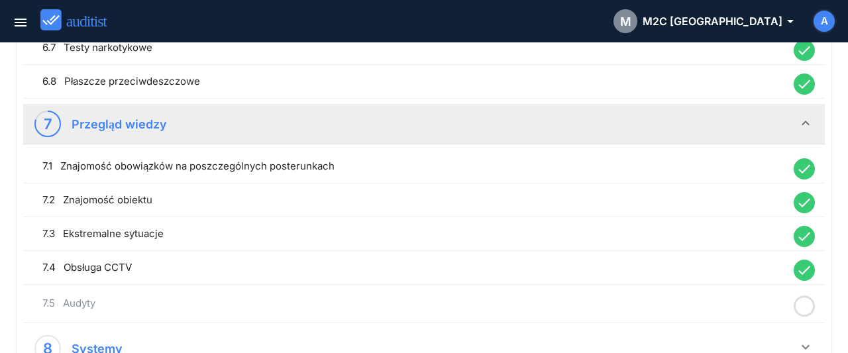
click at [804, 293] on icon at bounding box center [804, 306] width 21 height 26
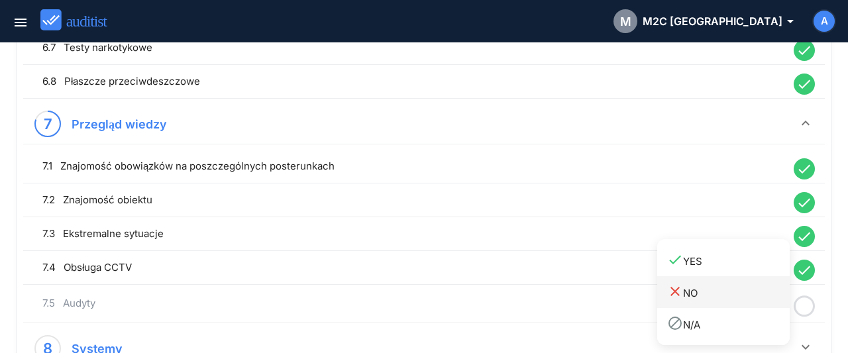
click at [751, 299] on div "close NO" at bounding box center [728, 293] width 123 height 18
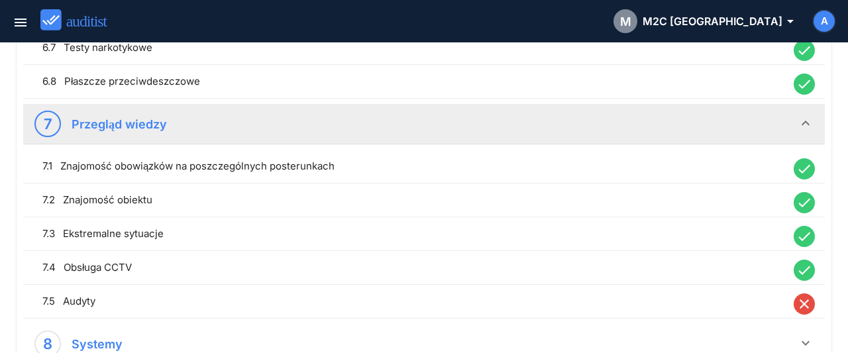
click at [802, 293] on icon "close" at bounding box center [804, 303] width 21 height 21
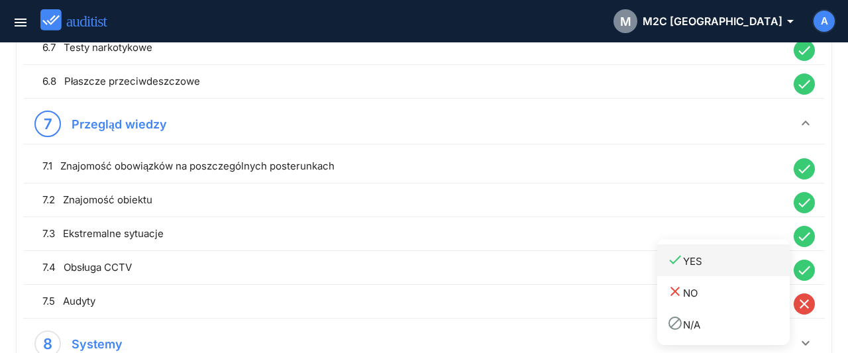
click at [733, 264] on div "done YES" at bounding box center [728, 261] width 123 height 18
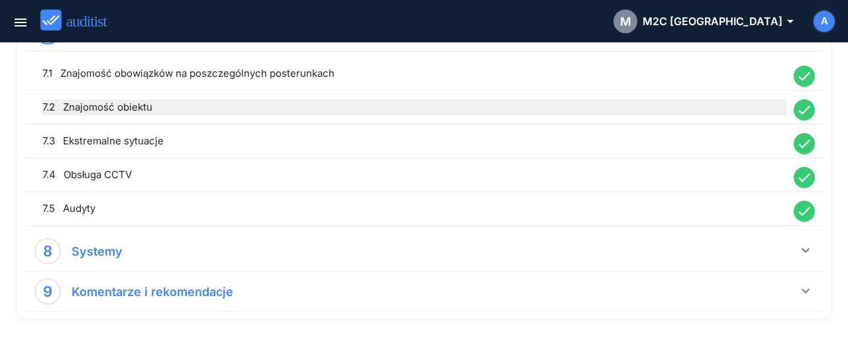
scroll to position [1497, 0]
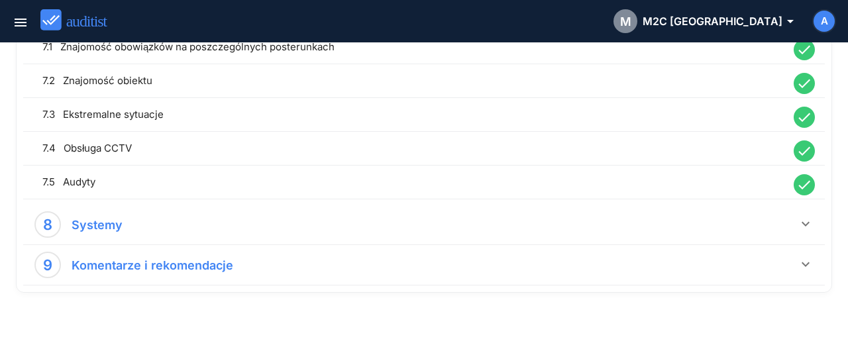
click at [807, 178] on icon "done" at bounding box center [804, 184] width 21 height 21
drag, startPoint x: 714, startPoint y: 216, endPoint x: 647, endPoint y: 220, distance: 67.0
click at [712, 217] on div "close NO" at bounding box center [728, 218] width 123 height 18
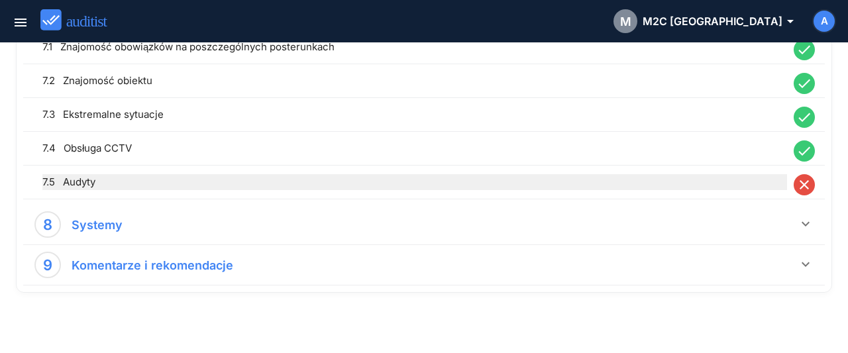
click at [451, 178] on div "7.5 Audyty" at bounding box center [414, 182] width 745 height 16
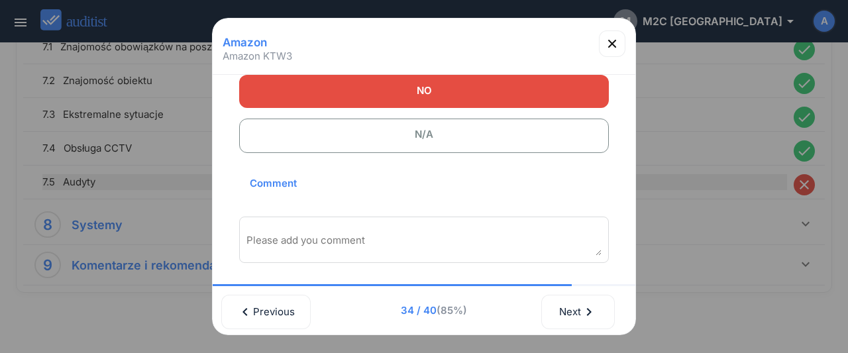
scroll to position [147, 0]
click at [397, 221] on div "Please add you comment" at bounding box center [424, 240] width 370 height 46
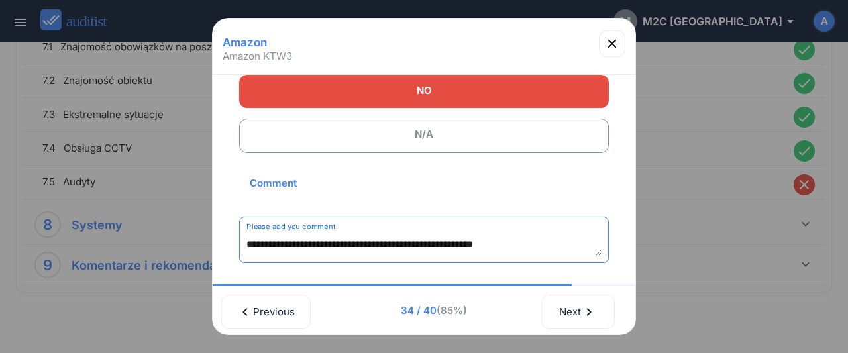
scroll to position [7, 0]
click at [246, 231] on div "**********" at bounding box center [424, 240] width 370 height 46
click at [248, 239] on textarea "**********" at bounding box center [424, 245] width 356 height 22
click at [319, 237] on textarea "**********" at bounding box center [424, 245] width 356 height 22
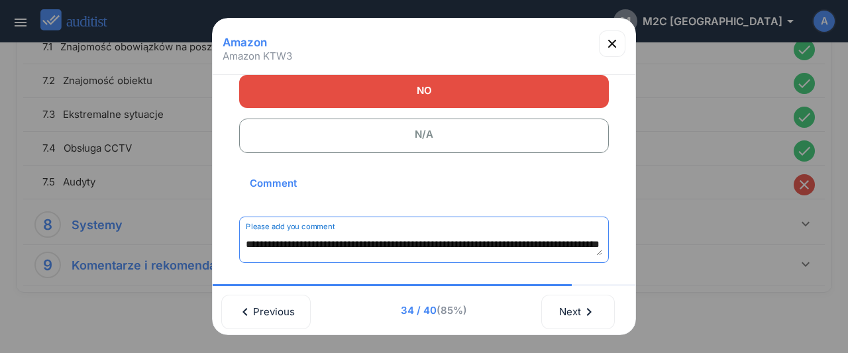
drag, startPoint x: 398, startPoint y: 233, endPoint x: 422, endPoint y: 233, distance: 24.5
click at [407, 233] on div "**********" at bounding box center [424, 240] width 370 height 46
click at [398, 240] on textarea "**********" at bounding box center [424, 245] width 356 height 22
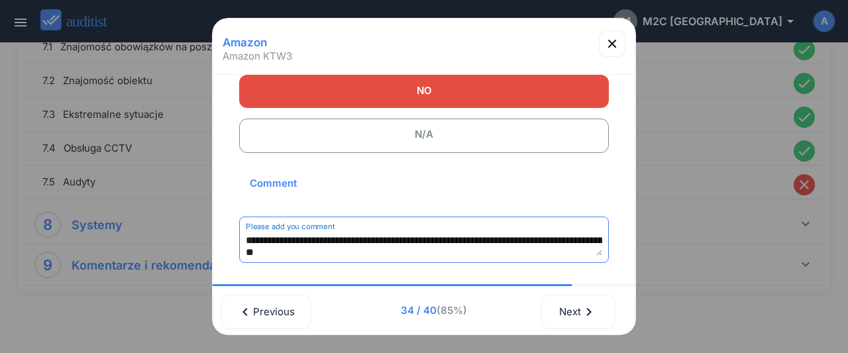
click at [505, 242] on textarea "**********" at bounding box center [424, 245] width 356 height 22
drag, startPoint x: 464, startPoint y: 253, endPoint x: 492, endPoint y: 251, distance: 27.2
click at [472, 255] on textarea "**********" at bounding box center [424, 245] width 356 height 22
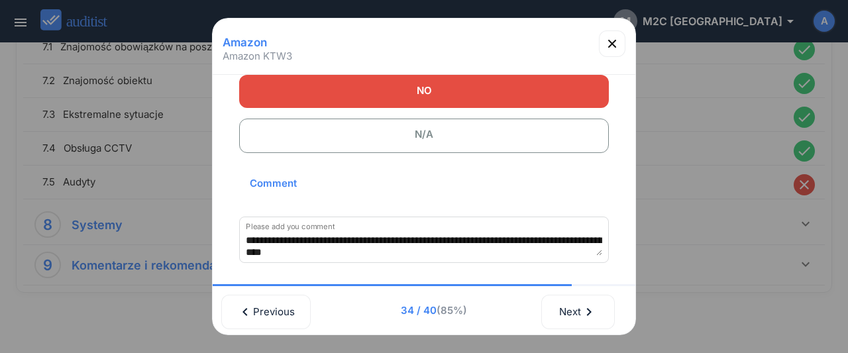
scroll to position [12, 0]
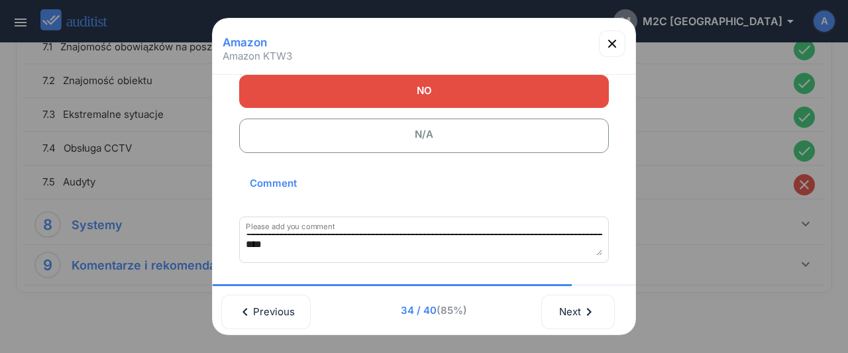
click at [462, 247] on textarea "**********" at bounding box center [424, 245] width 356 height 22
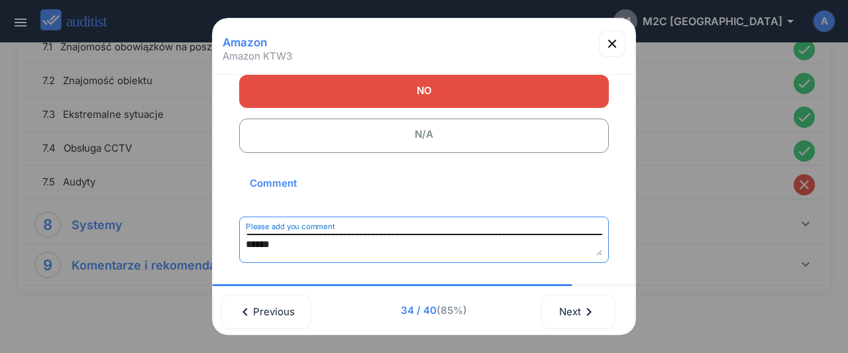
click at [513, 244] on textarea "**********" at bounding box center [424, 245] width 356 height 22
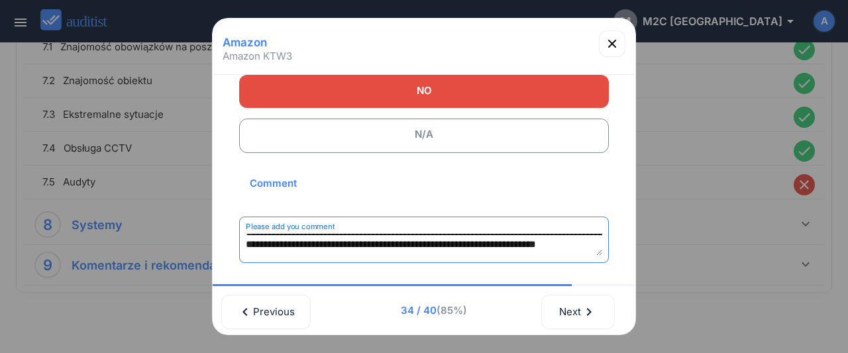
scroll to position [30, 0]
type textarea "**********"
click at [607, 41] on icon "button" at bounding box center [612, 44] width 16 height 16
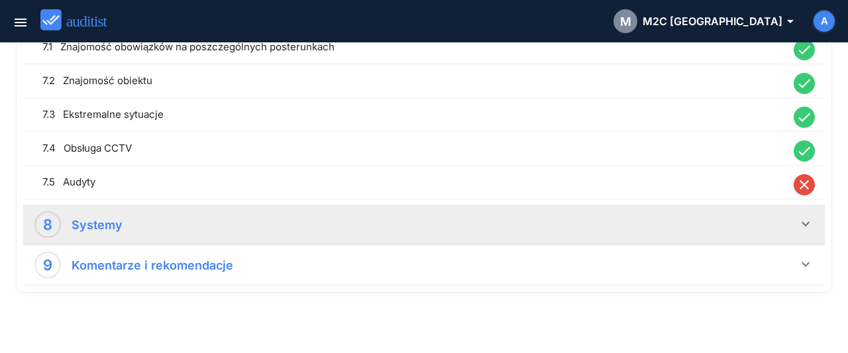
click at [804, 216] on icon "keyboard_arrow_down" at bounding box center [806, 224] width 16 height 16
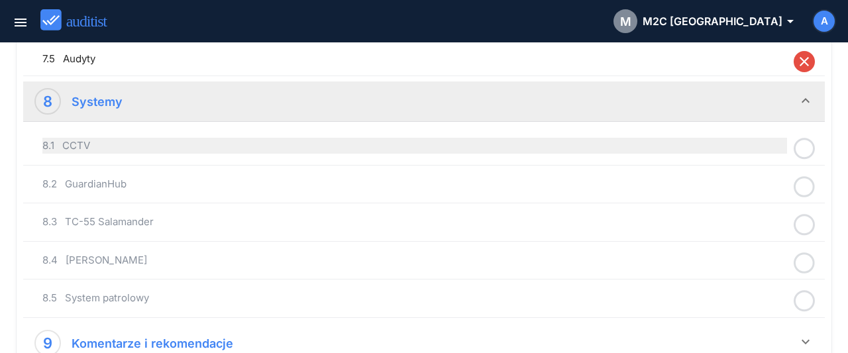
scroll to position [1635, 0]
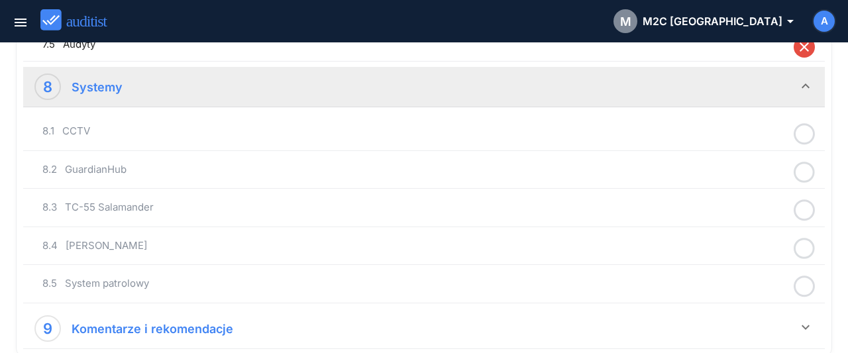
click at [802, 121] on icon at bounding box center [804, 134] width 21 height 26
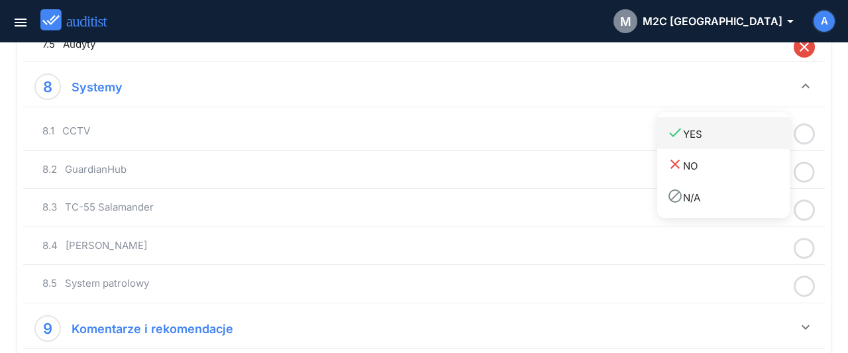
click at [708, 141] on div "done YES" at bounding box center [728, 134] width 123 height 18
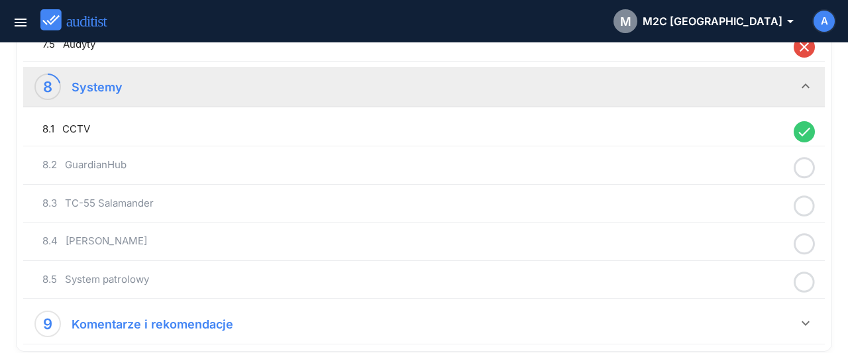
click at [806, 157] on icon at bounding box center [804, 168] width 21 height 26
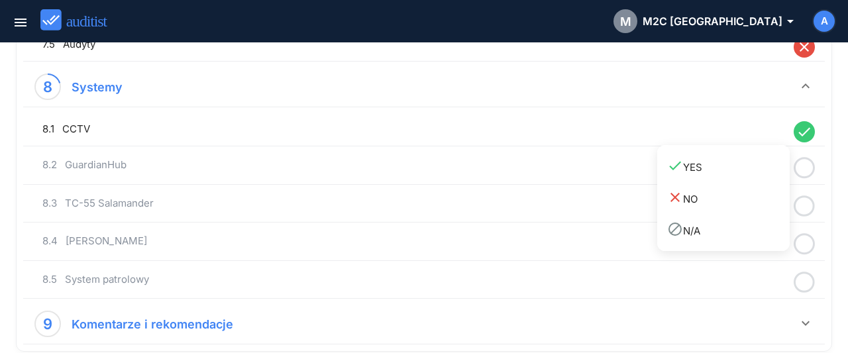
drag, startPoint x: 740, startPoint y: 169, endPoint x: 782, endPoint y: 173, distance: 42.6
click at [740, 170] on div "done YES" at bounding box center [728, 167] width 123 height 18
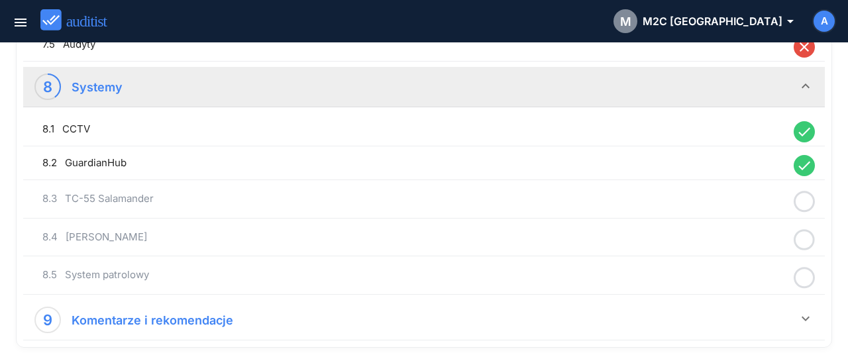
click at [805, 189] on icon at bounding box center [804, 202] width 21 height 26
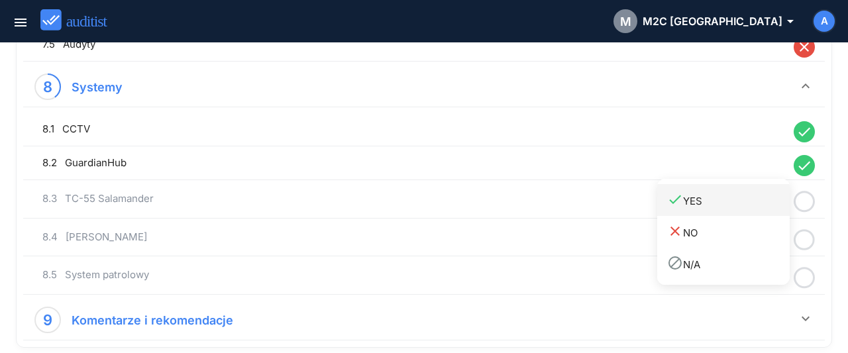
click at [758, 196] on div "done YES" at bounding box center [728, 200] width 123 height 18
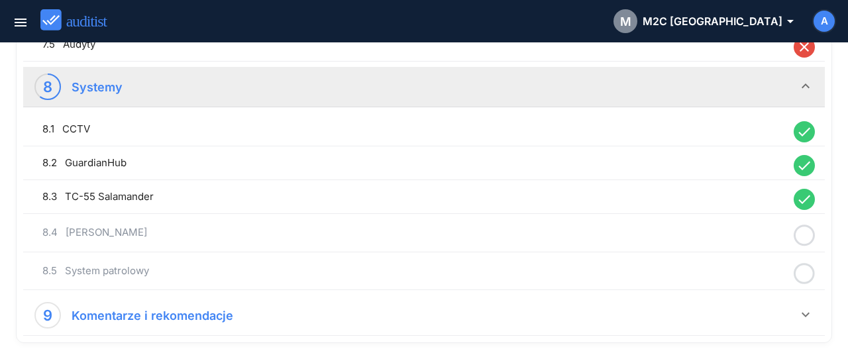
click at [810, 224] on icon at bounding box center [804, 236] width 21 height 26
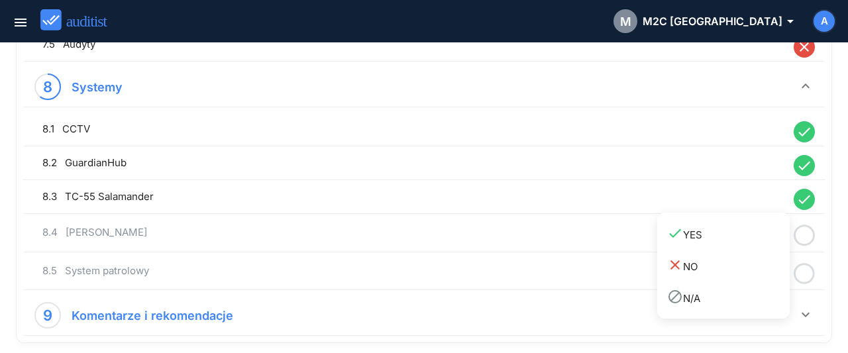
drag, startPoint x: 756, startPoint y: 235, endPoint x: 794, endPoint y: 243, distance: 39.4
click at [756, 234] on div "done YES" at bounding box center [728, 234] width 123 height 18
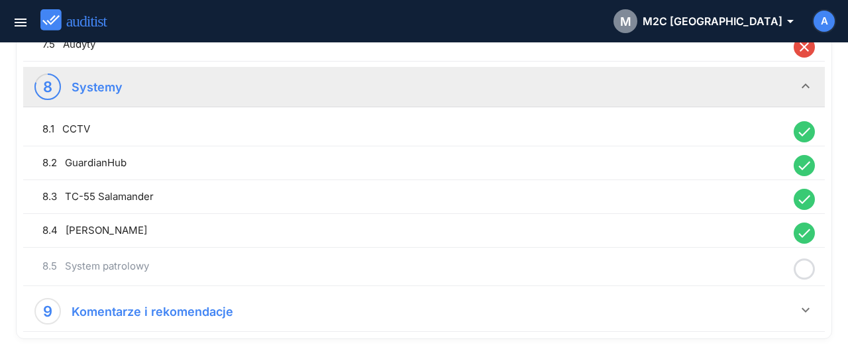
click at [814, 260] on circle at bounding box center [804, 269] width 19 height 19
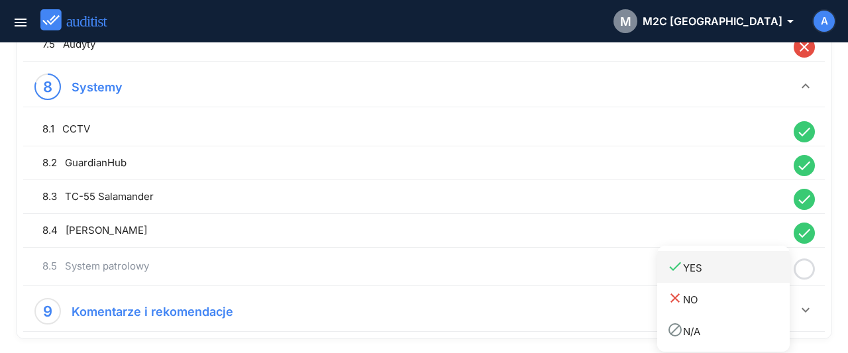
click at [729, 271] on div "done YES" at bounding box center [728, 267] width 123 height 18
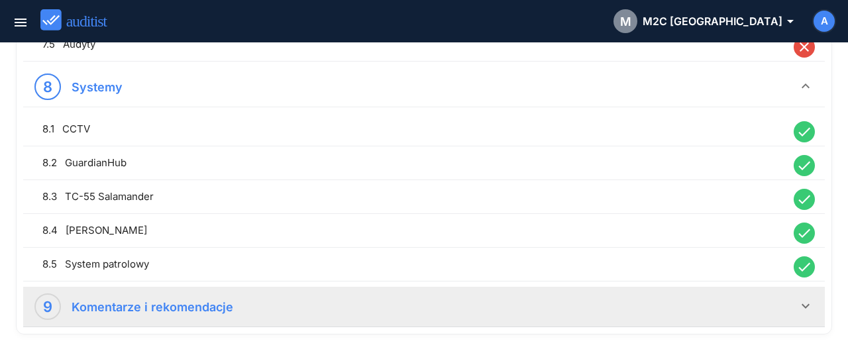
click at [445, 295] on div "9 Komentarze i rekomendacje" at bounding box center [415, 306] width 763 height 27
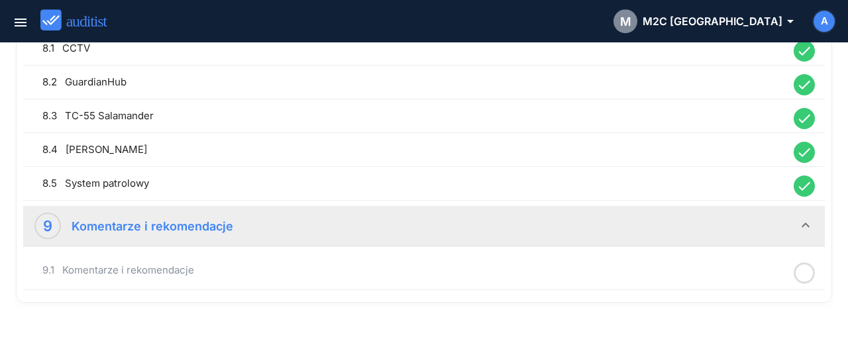
scroll to position [1724, 0]
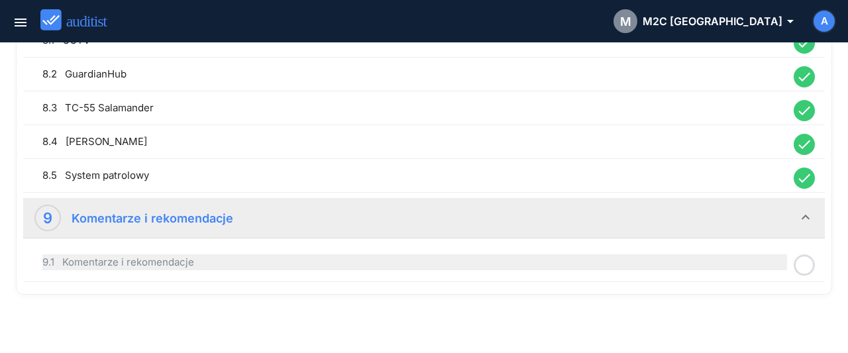
click at [425, 257] on div "9.1 Komentarze i rekomendacje" at bounding box center [414, 262] width 745 height 16
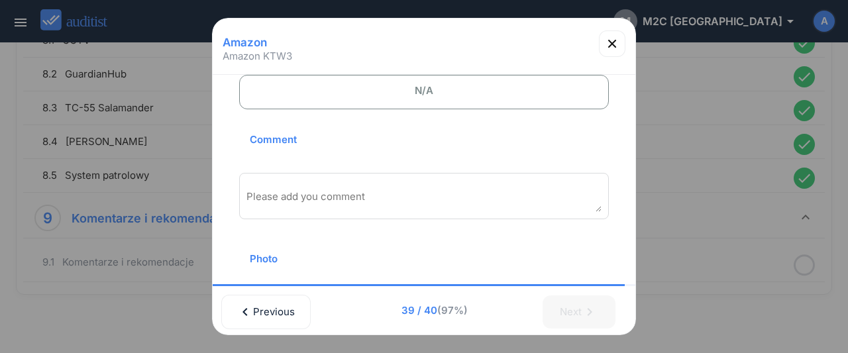
scroll to position [76, 0]
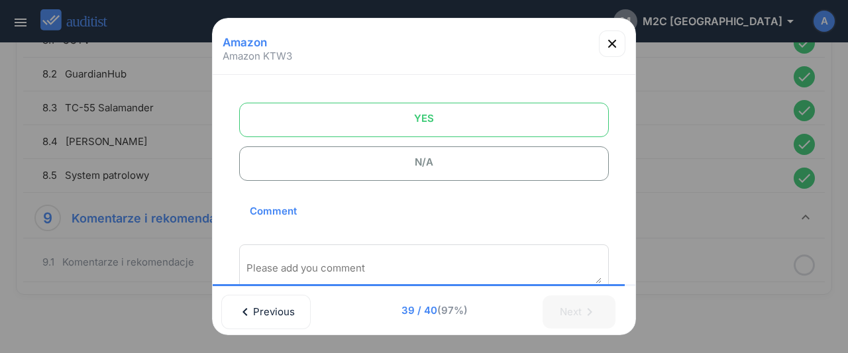
click at [409, 125] on span "YES" at bounding box center [424, 118] width 337 height 27
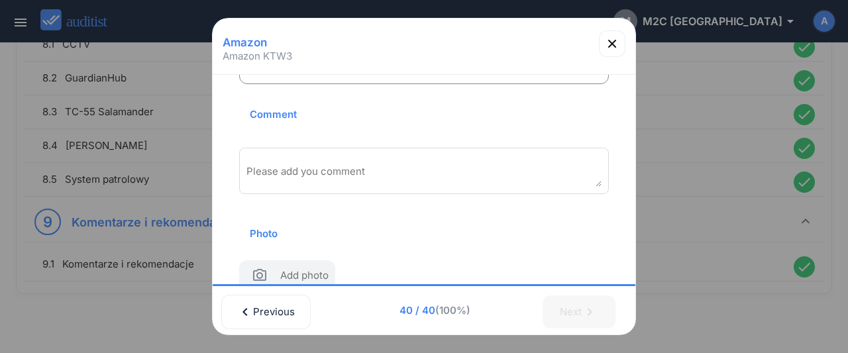
scroll to position [193, 0]
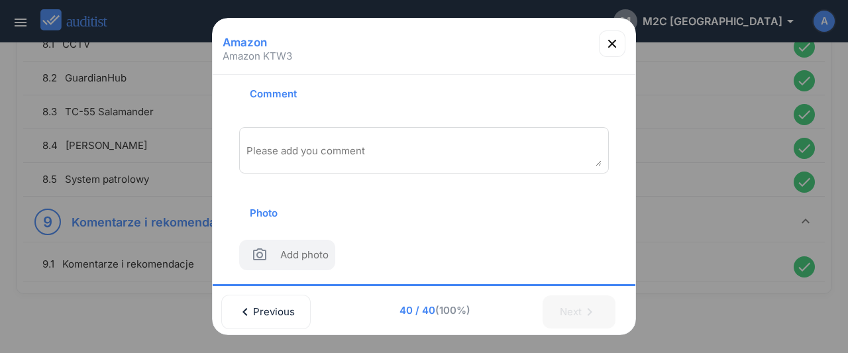
click at [364, 134] on div "Please add you comment" at bounding box center [424, 150] width 370 height 46
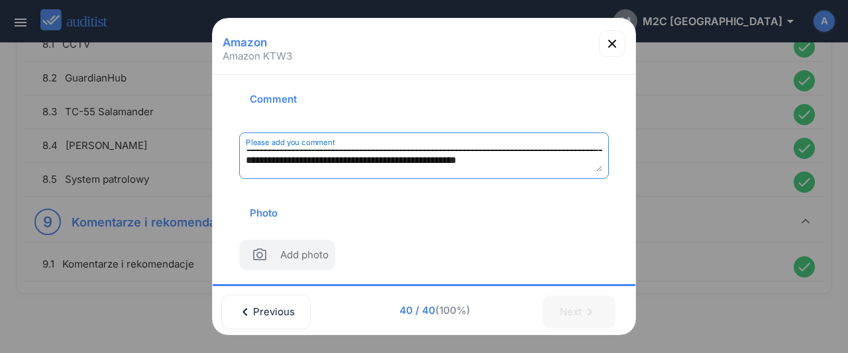
scroll to position [66, 0]
type textarea "**********"
click at [610, 44] on icon "button" at bounding box center [612, 44] width 16 height 16
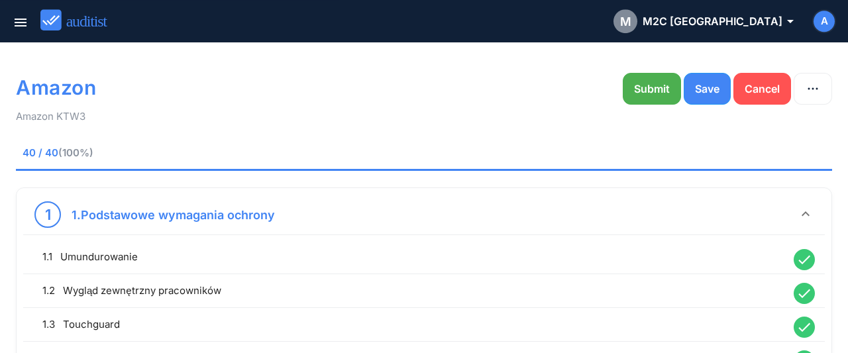
scroll to position [0, 0]
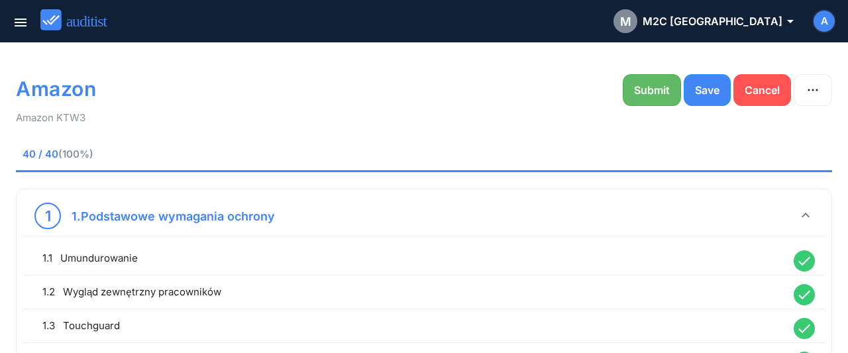
click at [642, 96] on div "Submit" at bounding box center [652, 90] width 36 height 16
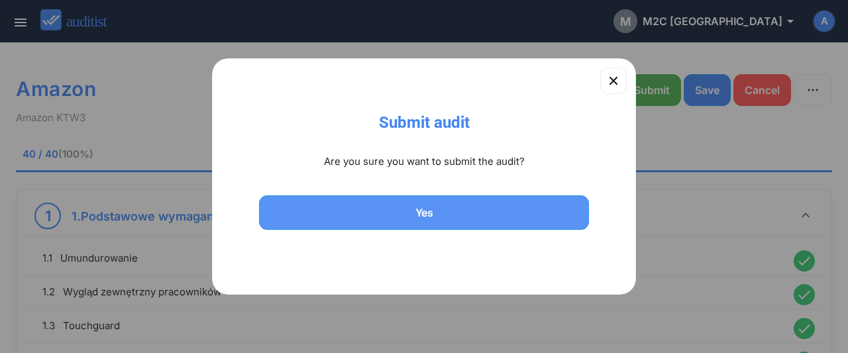
click at [405, 219] on div "Yes" at bounding box center [423, 213] width 295 height 16
